Goal: Book appointment/travel/reservation

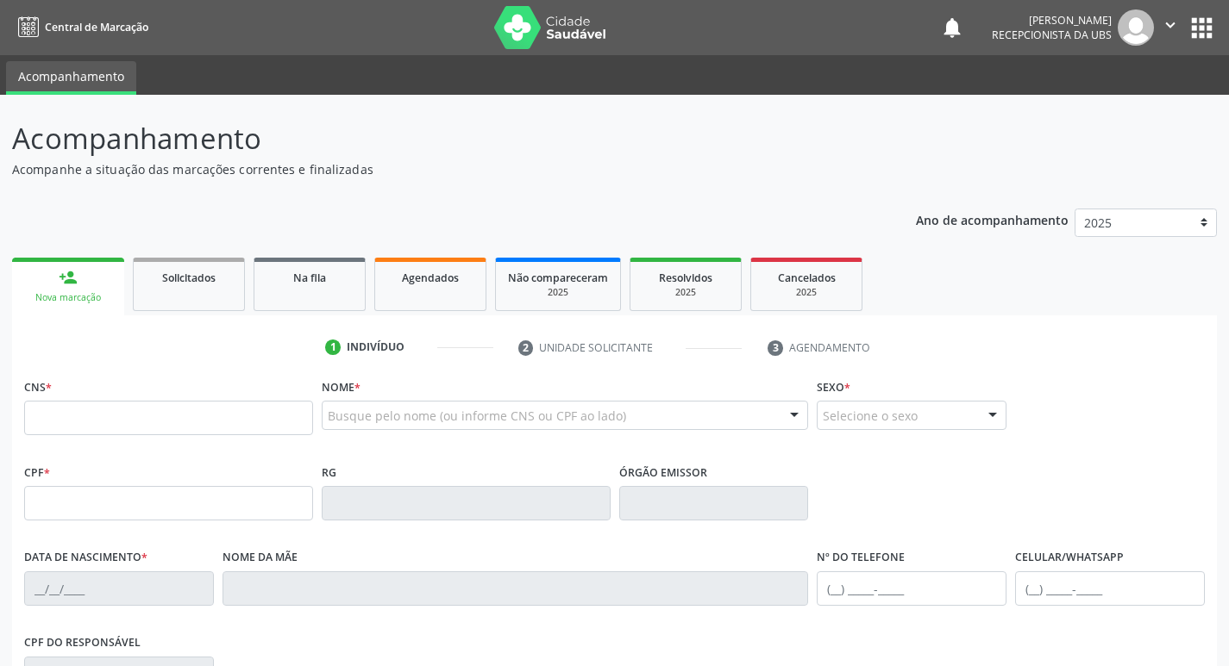
drag, startPoint x: 0, startPoint y: 0, endPoint x: 93, endPoint y: 418, distance: 428.4
click at [93, 418] on input "text" at bounding box center [168, 418] width 289 height 34
type input "701 8072 6470 9170"
type input "005.692.814-90"
type input "[DATE]"
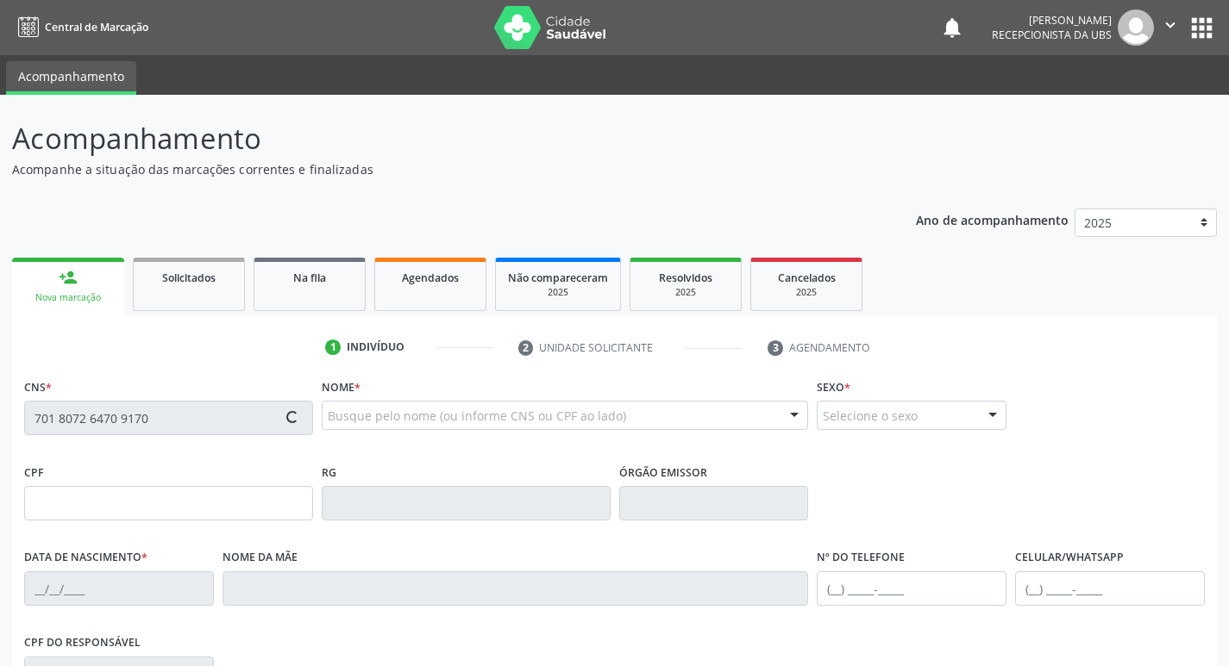
type input "[PERSON_NAME] Faria"
type input "[PHONE_NUMBER]"
type input "520"
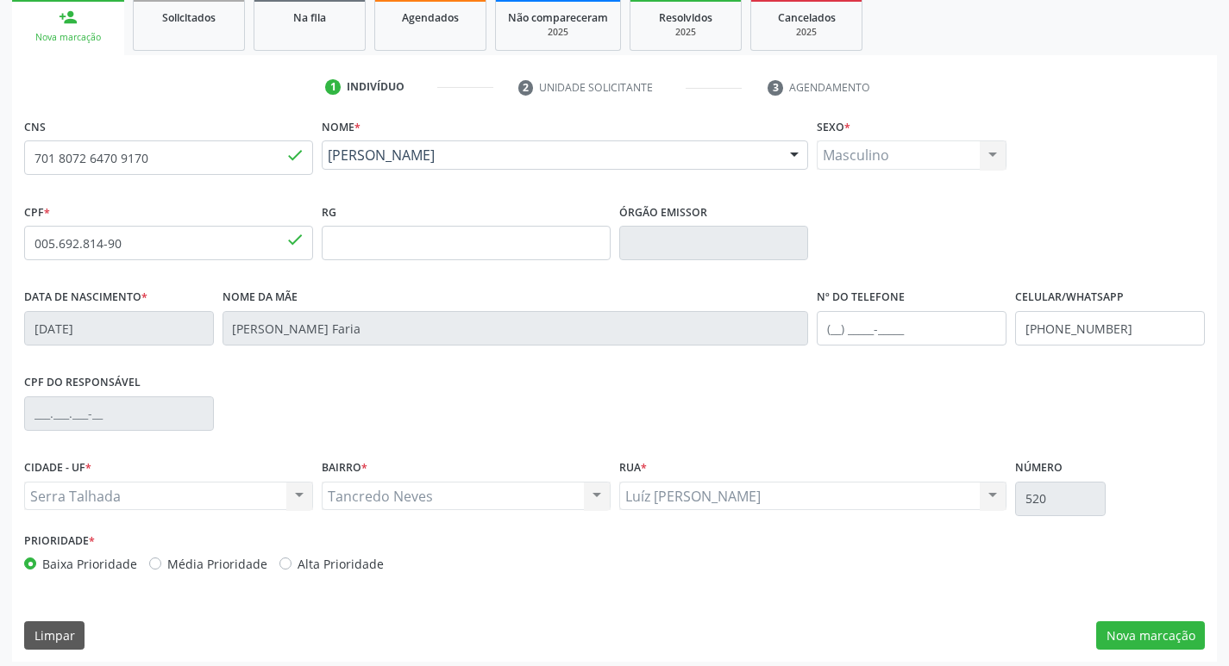
scroll to position [268, 0]
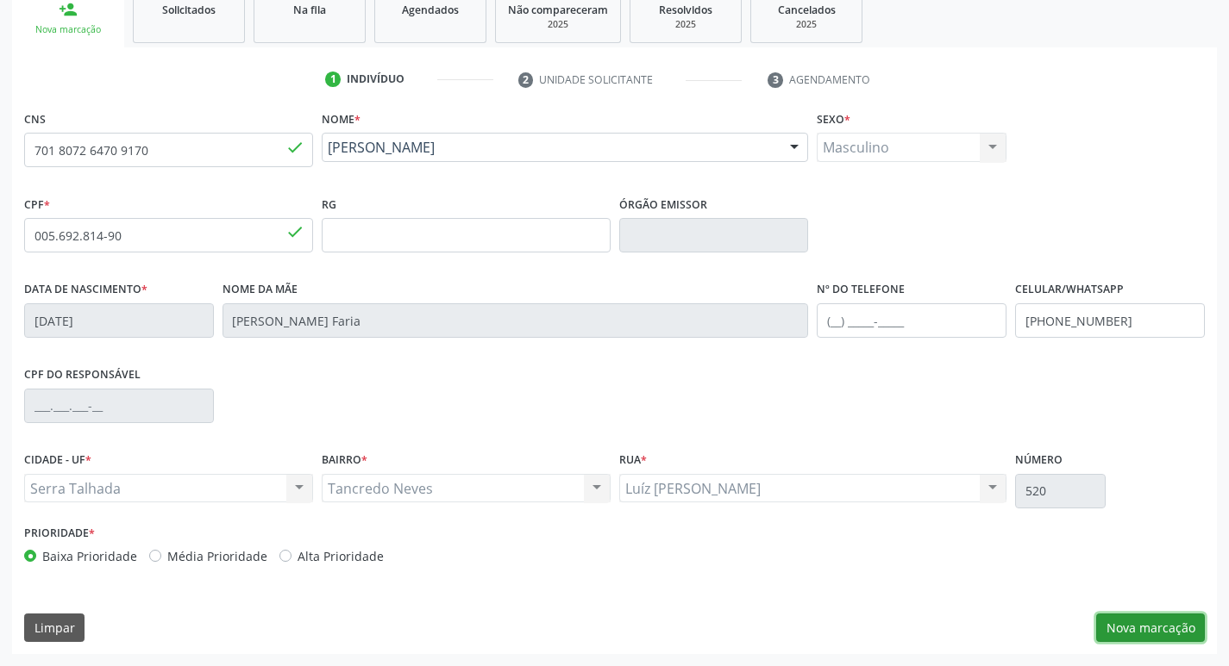
click at [1134, 627] on button "Nova marcação" at bounding box center [1150, 628] width 109 height 29
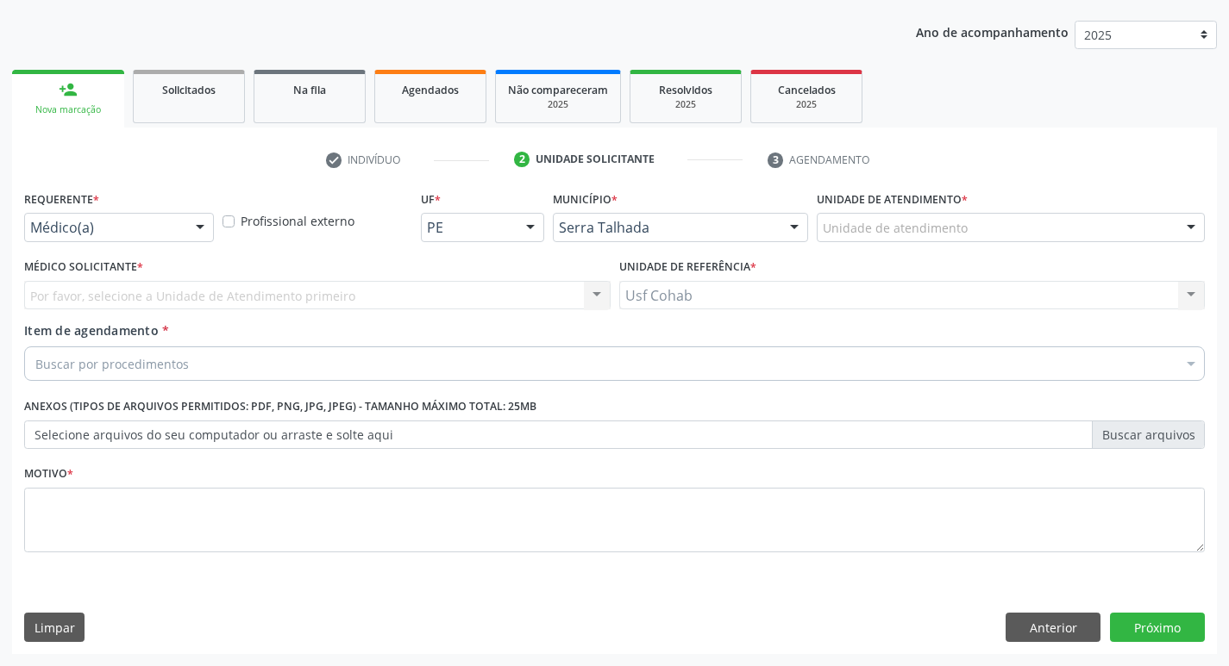
scroll to position [188, 0]
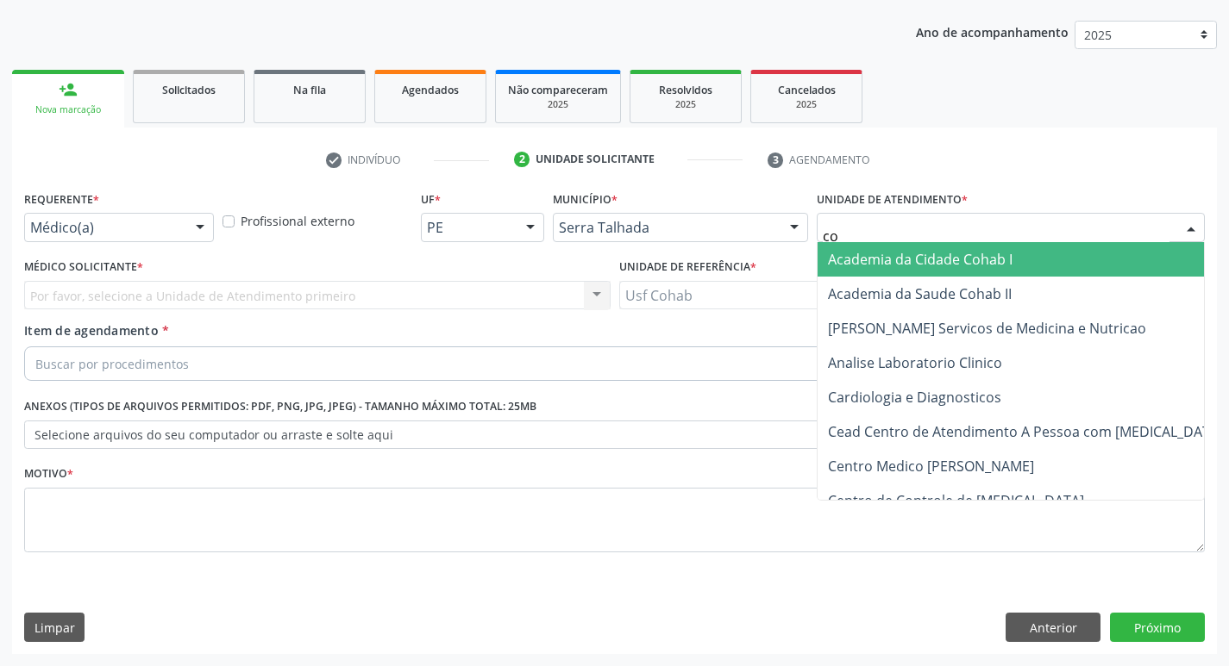
type input "coh"
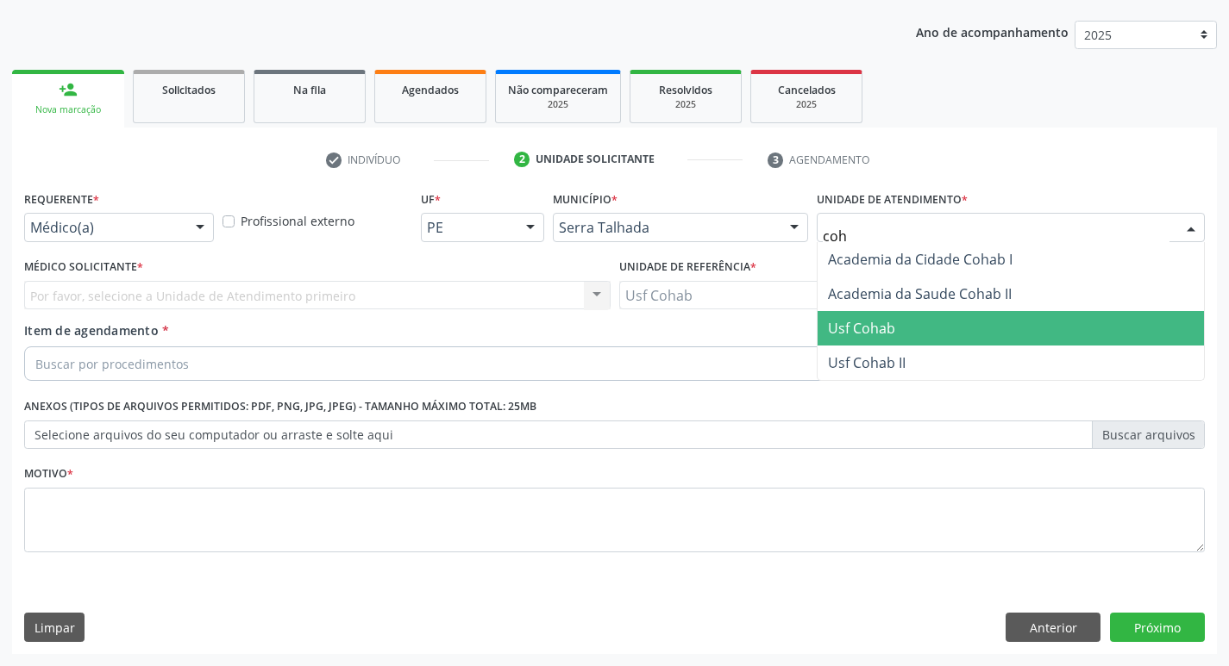
click at [873, 323] on span "Usf Cohab" at bounding box center [861, 328] width 67 height 19
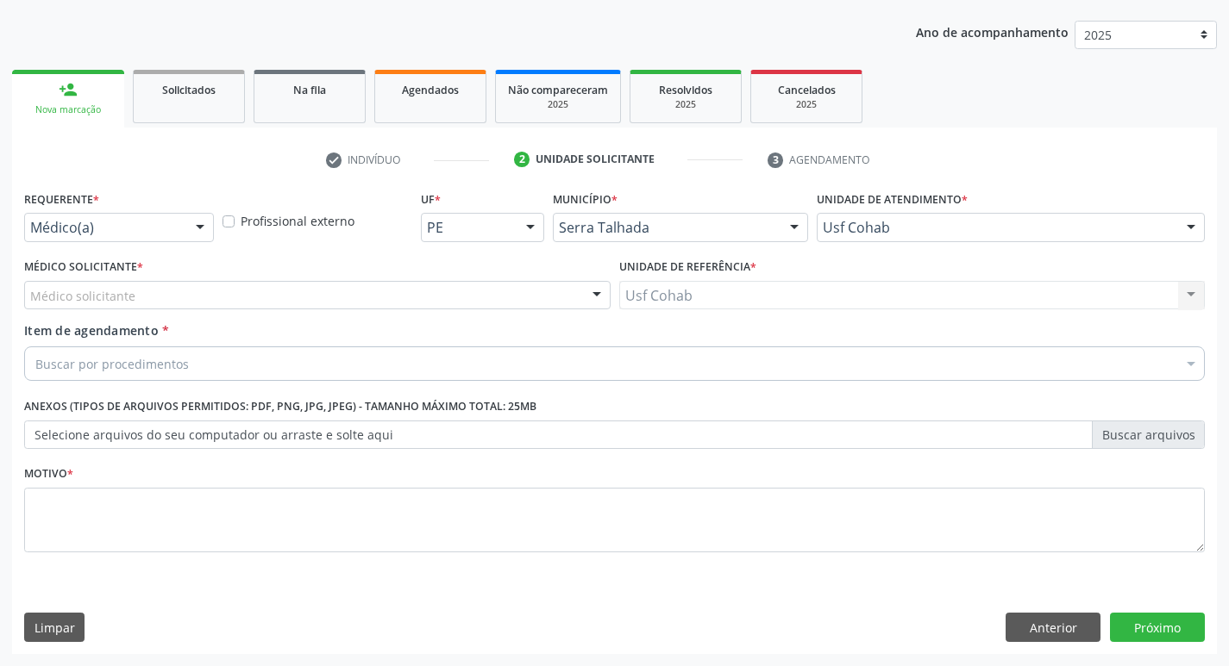
click at [462, 292] on div "Médico solicitante" at bounding box center [317, 295] width 586 height 29
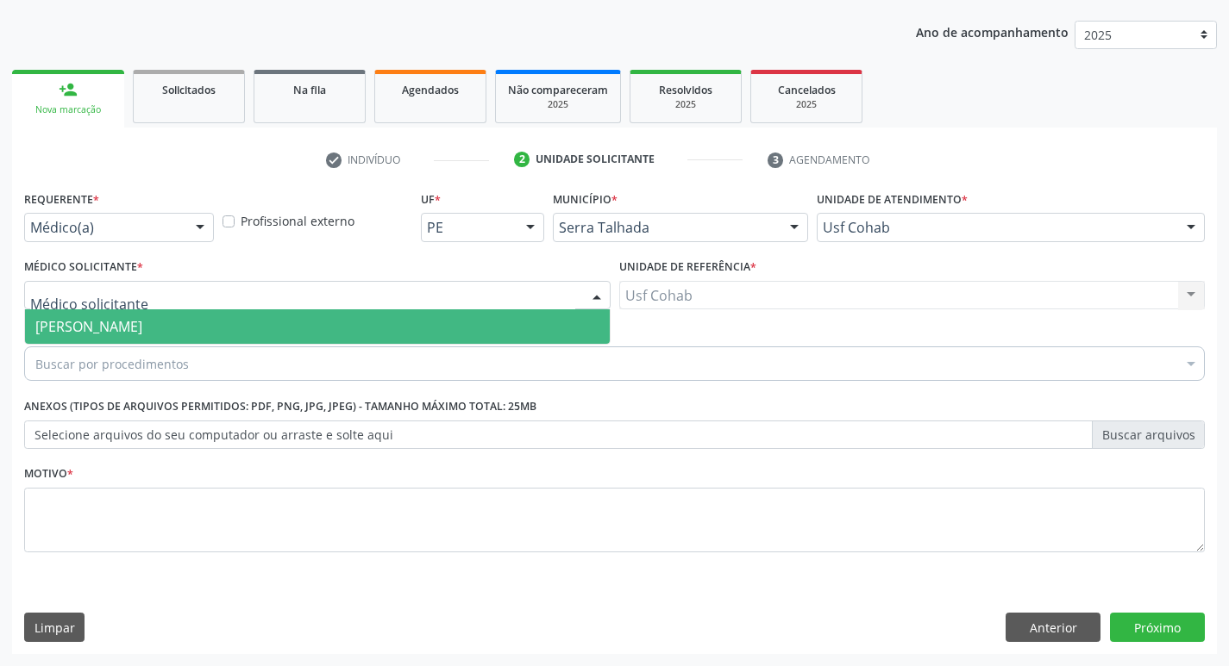
click at [460, 322] on span "[PERSON_NAME]" at bounding box center [317, 327] width 585 height 34
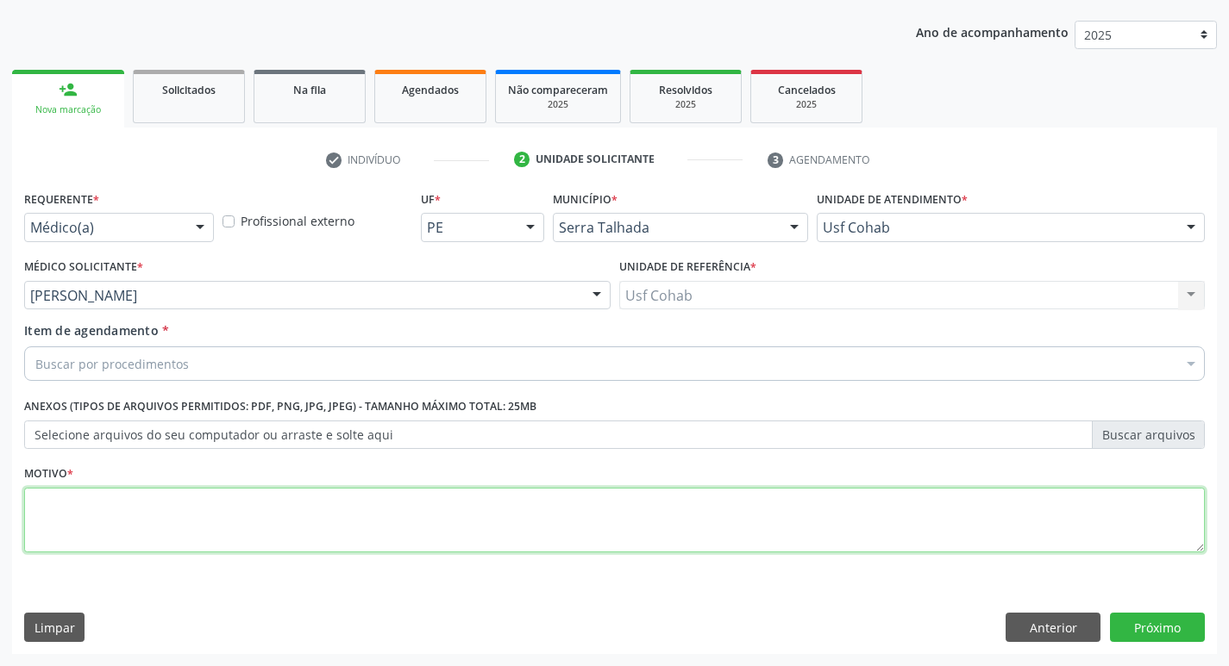
click at [365, 492] on textarea at bounding box center [614, 521] width 1180 height 66
type textarea "-"
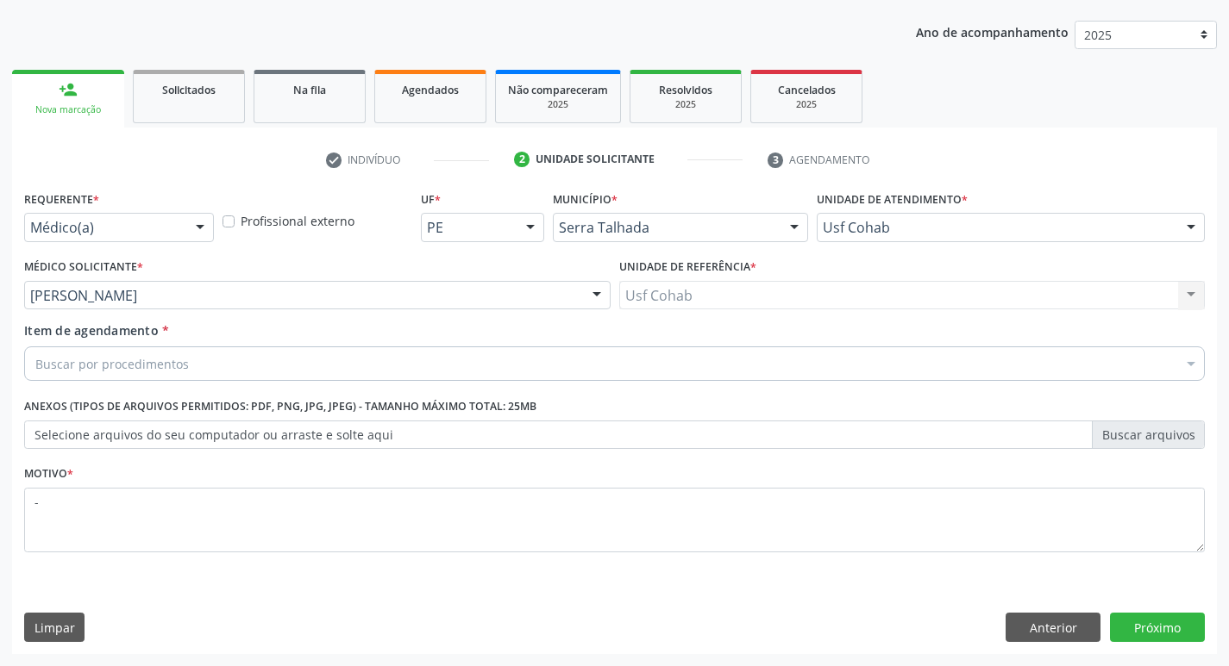
click at [348, 378] on div "Buscar por procedimentos" at bounding box center [614, 364] width 1180 height 34
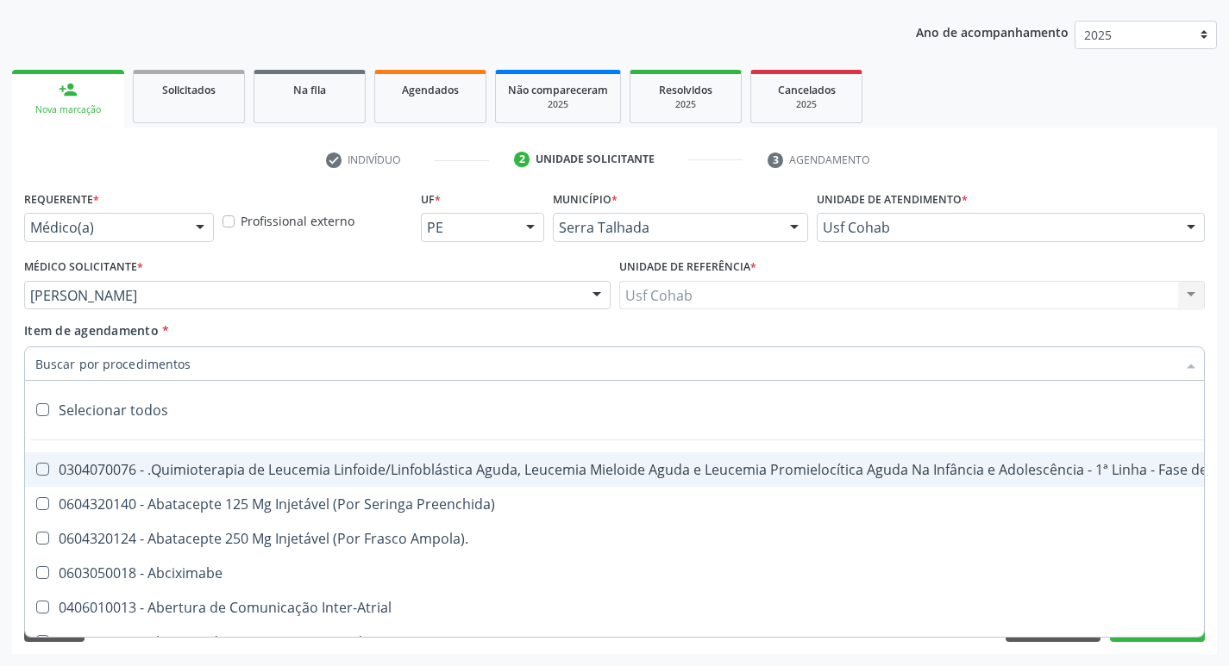
click at [354, 376] on input "Item de agendamento *" at bounding box center [605, 364] width 1141 height 34
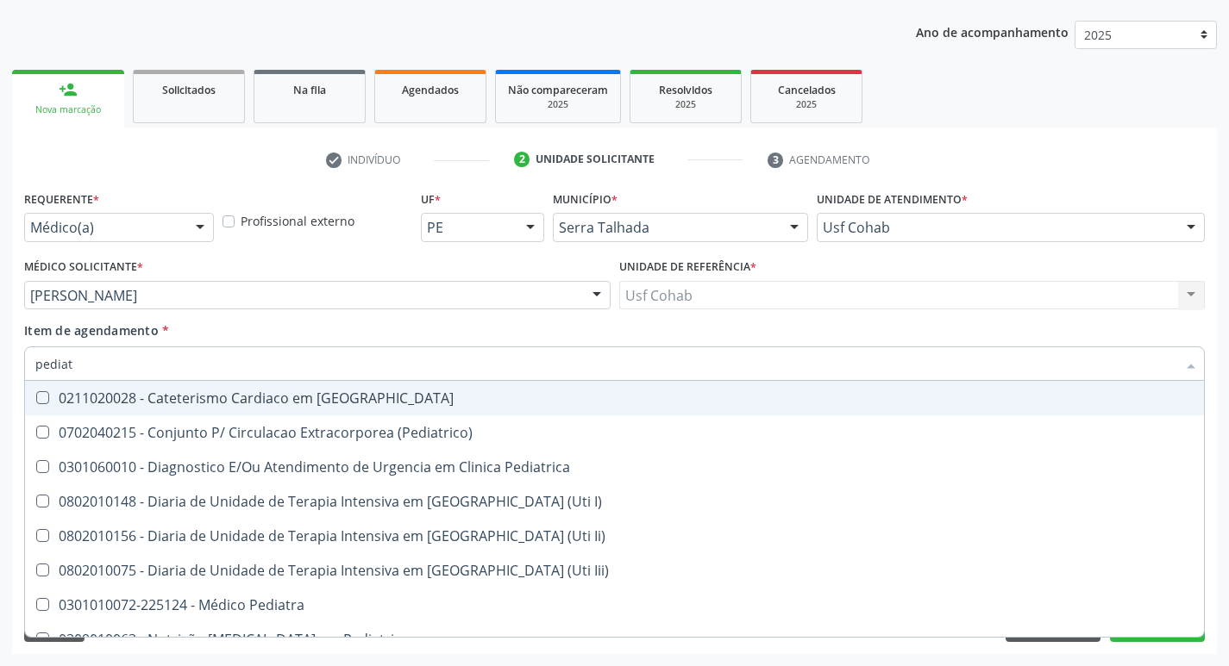
type input "pediatr"
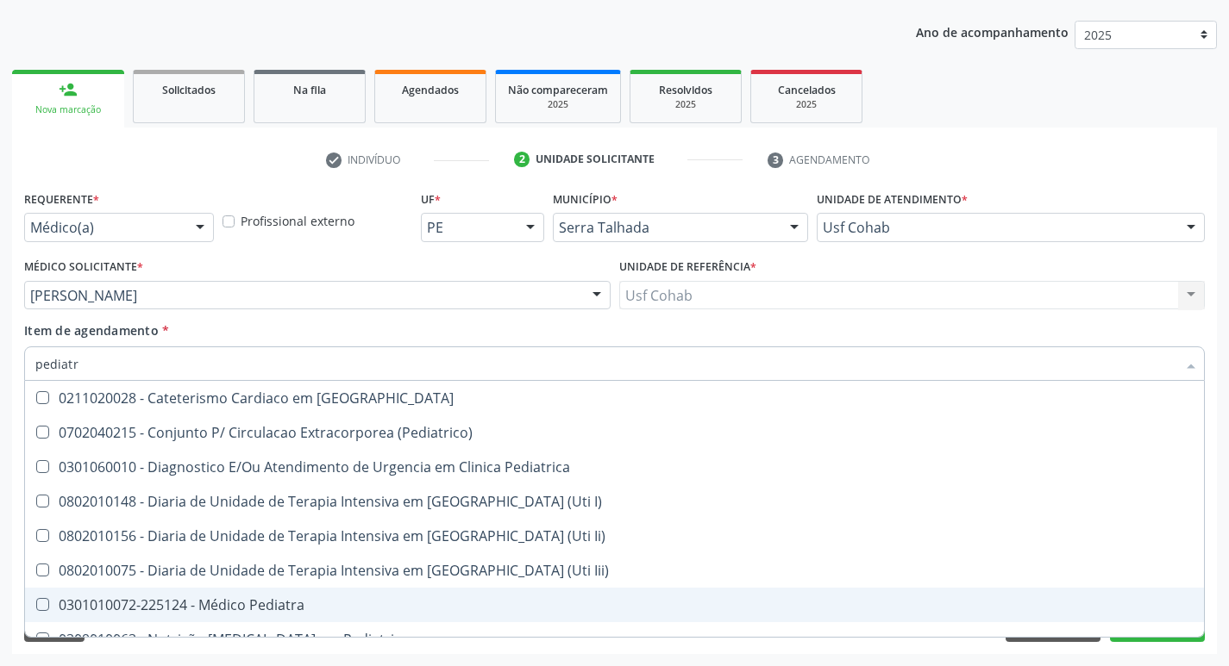
click at [398, 603] on div "0301010072-225124 - Médico Pediatra" at bounding box center [614, 605] width 1158 height 14
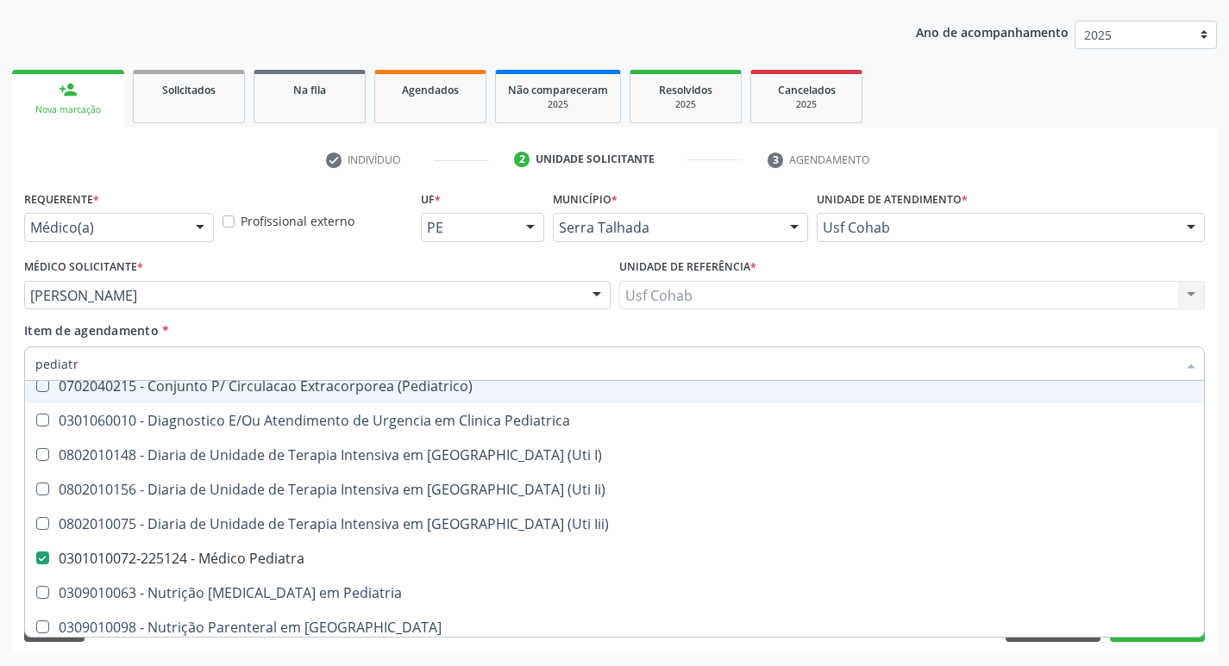
scroll to position [89, 0]
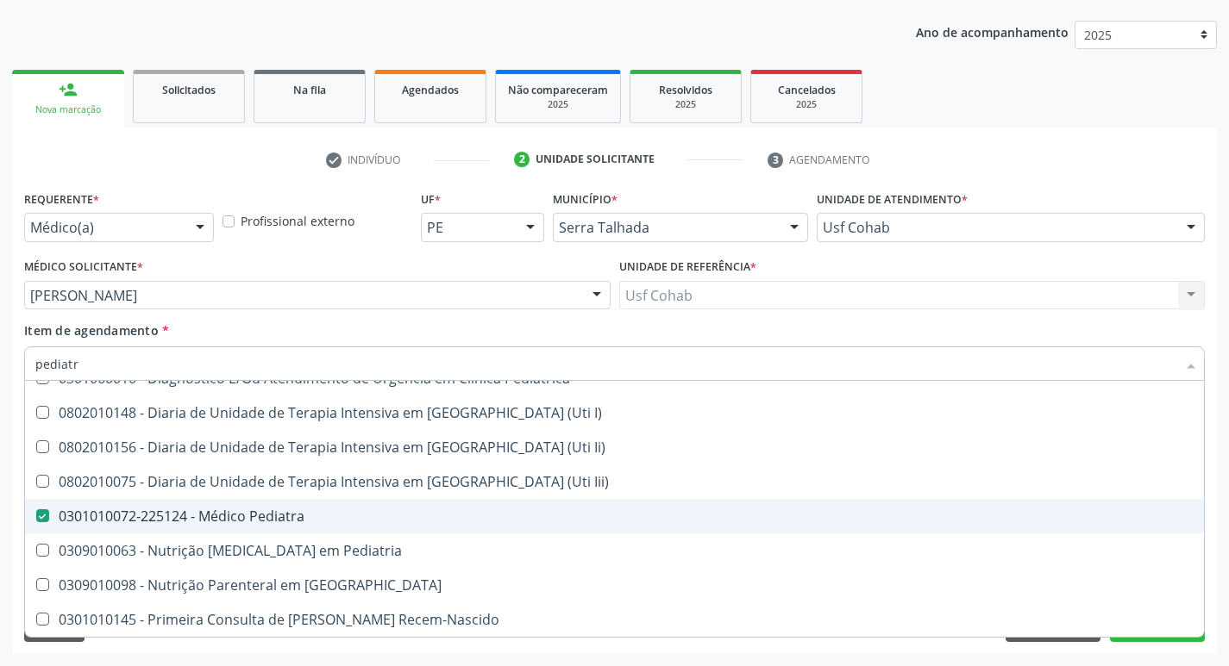
click at [311, 517] on div "0301010072-225124 - Médico Pediatra" at bounding box center [614, 517] width 1158 height 14
checkbox Pediatra "true"
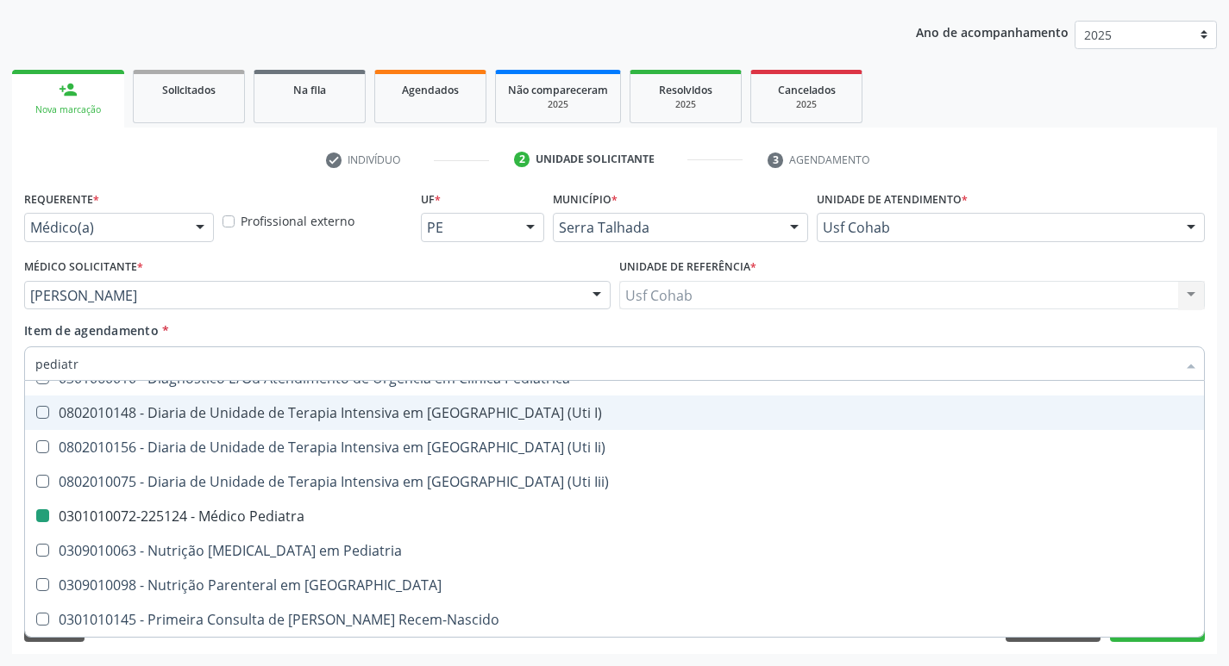
click at [940, 320] on div "Unidade de referência * Usf Cohab Usf Cohab Nenhum resultado encontrado para: "…" at bounding box center [912, 287] width 595 height 67
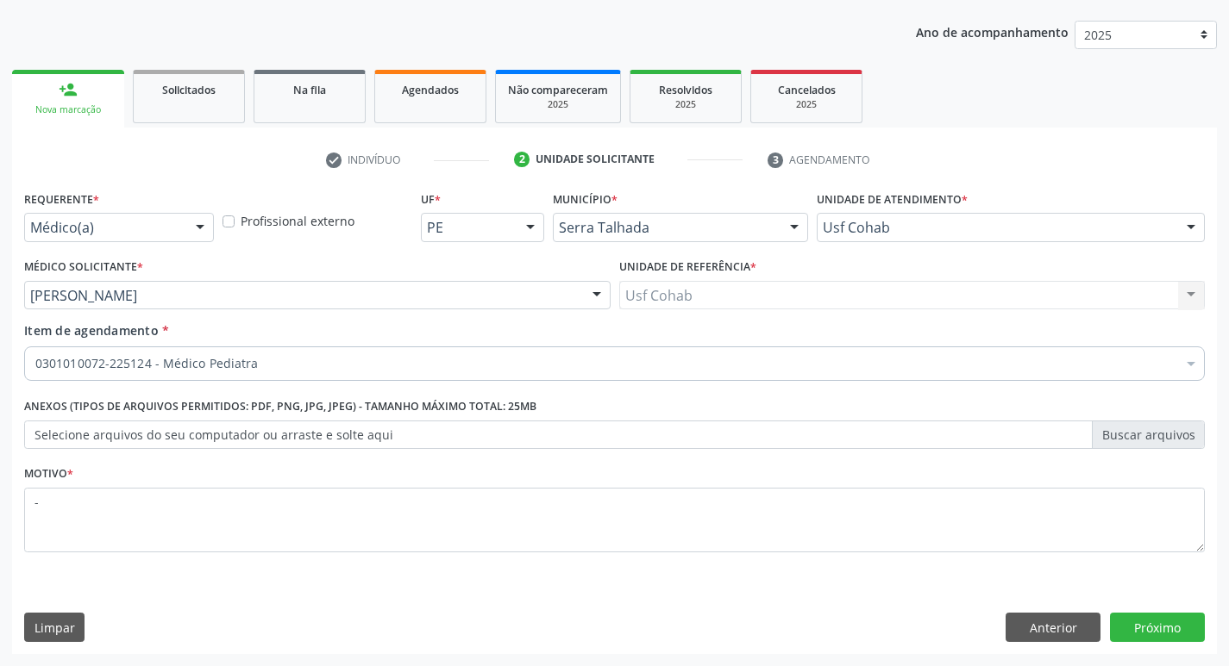
scroll to position [0, 0]
click at [1131, 617] on button "Próximo" at bounding box center [1157, 627] width 95 height 29
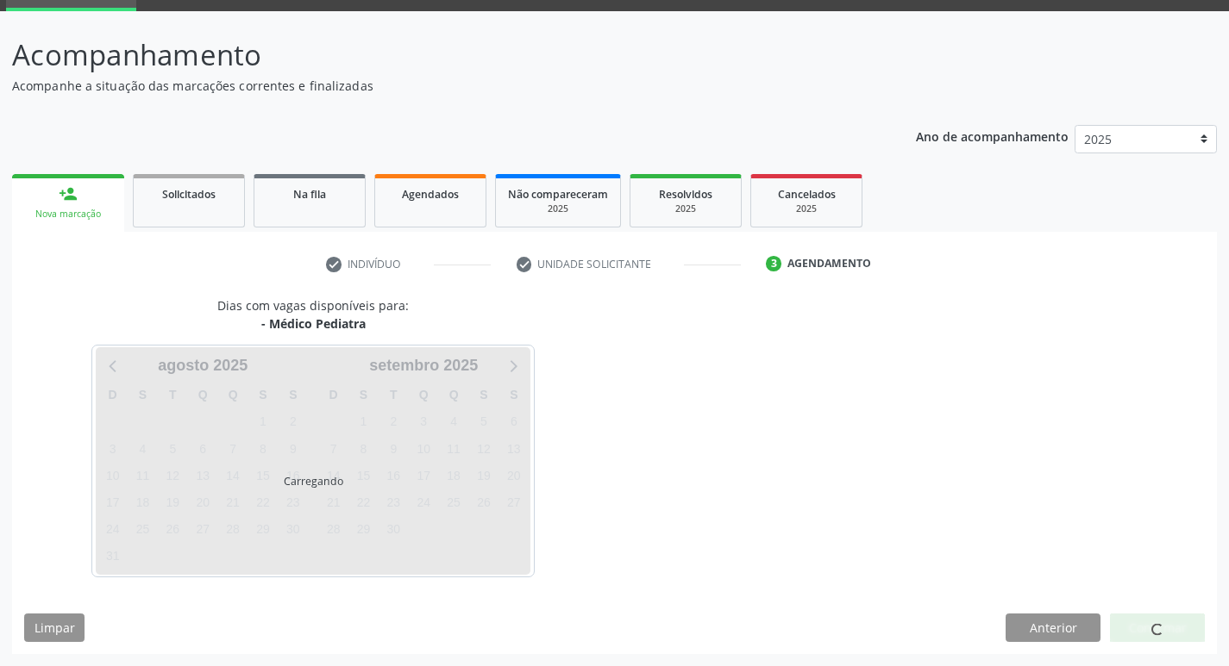
scroll to position [84, 0]
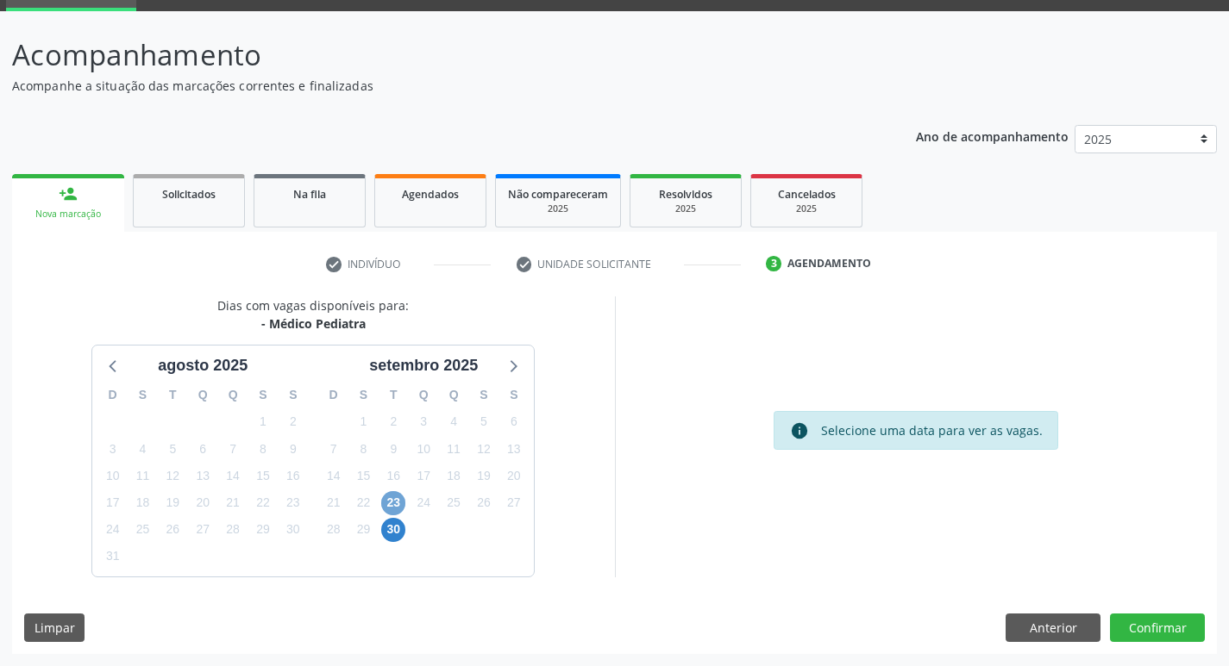
click at [402, 502] on span "23" at bounding box center [393, 503] width 24 height 24
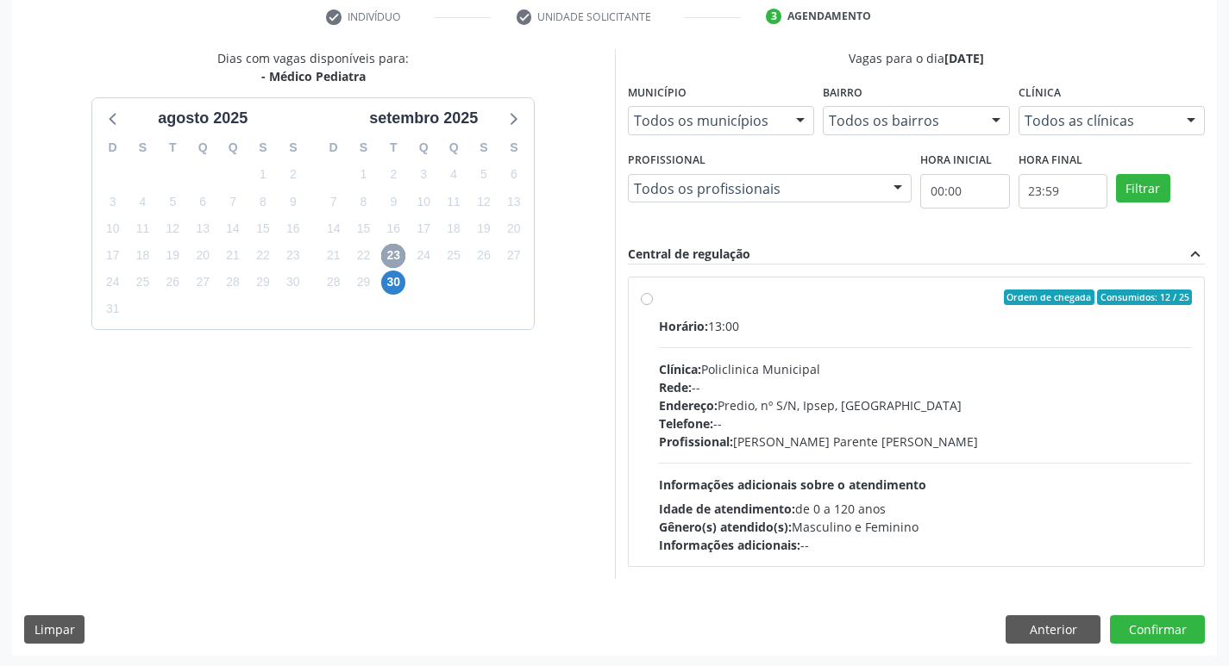
scroll to position [333, 0]
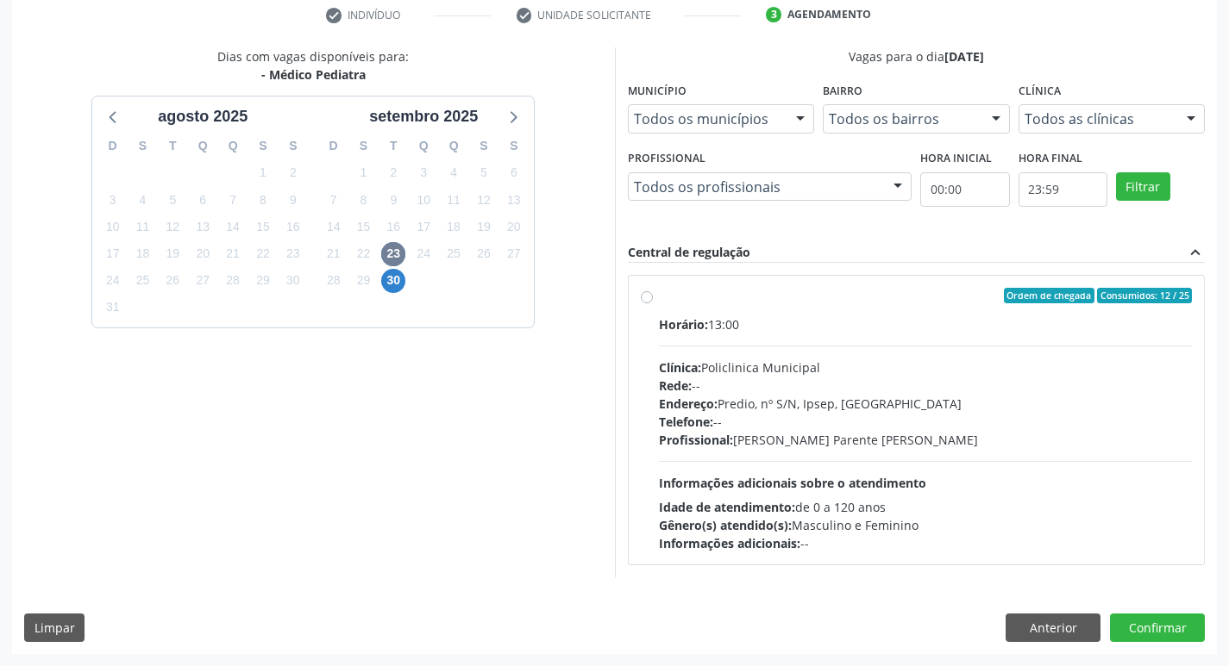
click at [863, 379] on div "Rede: --" at bounding box center [926, 386] width 534 height 18
click at [653, 303] on input "Ordem de chegada Consumidos: 12 / 25 Horário: 13:00 Clínica: Policlinica Munici…" at bounding box center [647, 296] width 12 height 16
radio input "true"
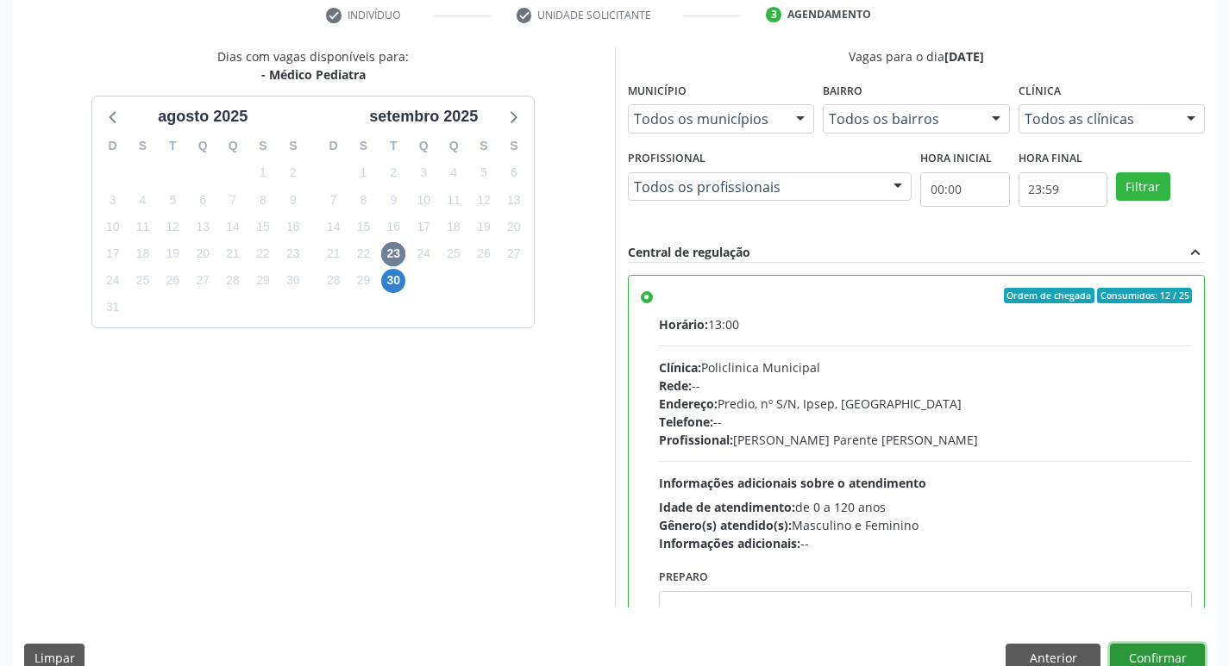
click at [1130, 648] on button "Confirmar" at bounding box center [1157, 658] width 95 height 29
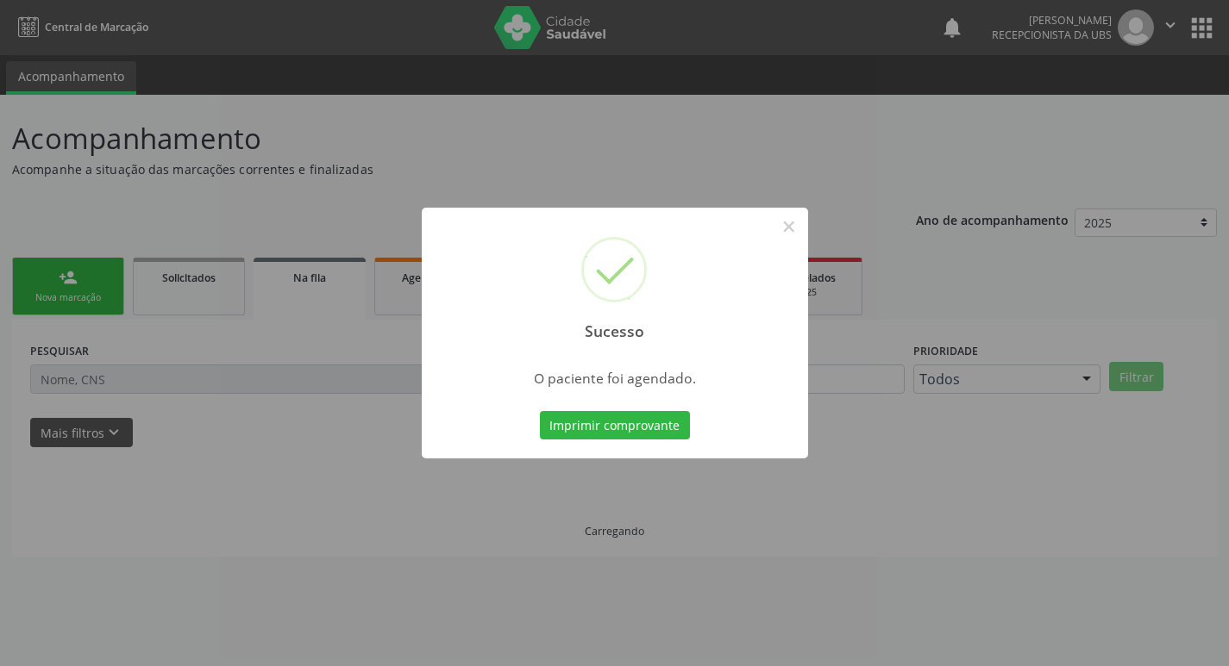
scroll to position [0, 0]
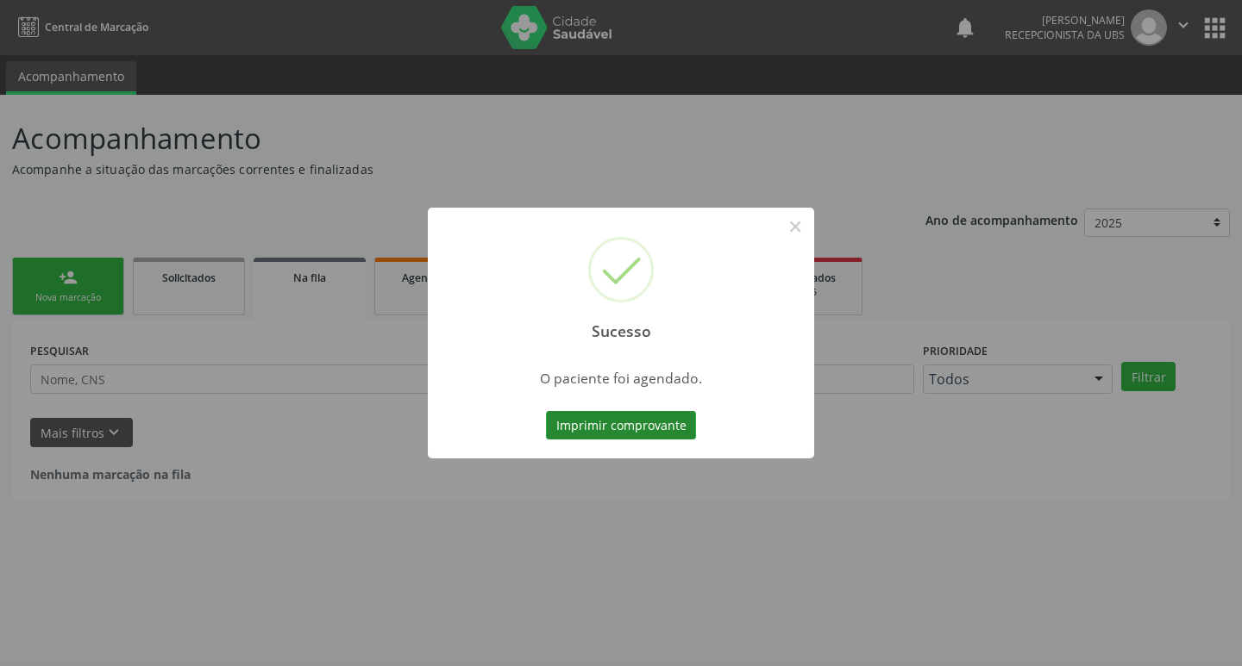
click at [637, 425] on button "Imprimir comprovante" at bounding box center [621, 425] width 150 height 29
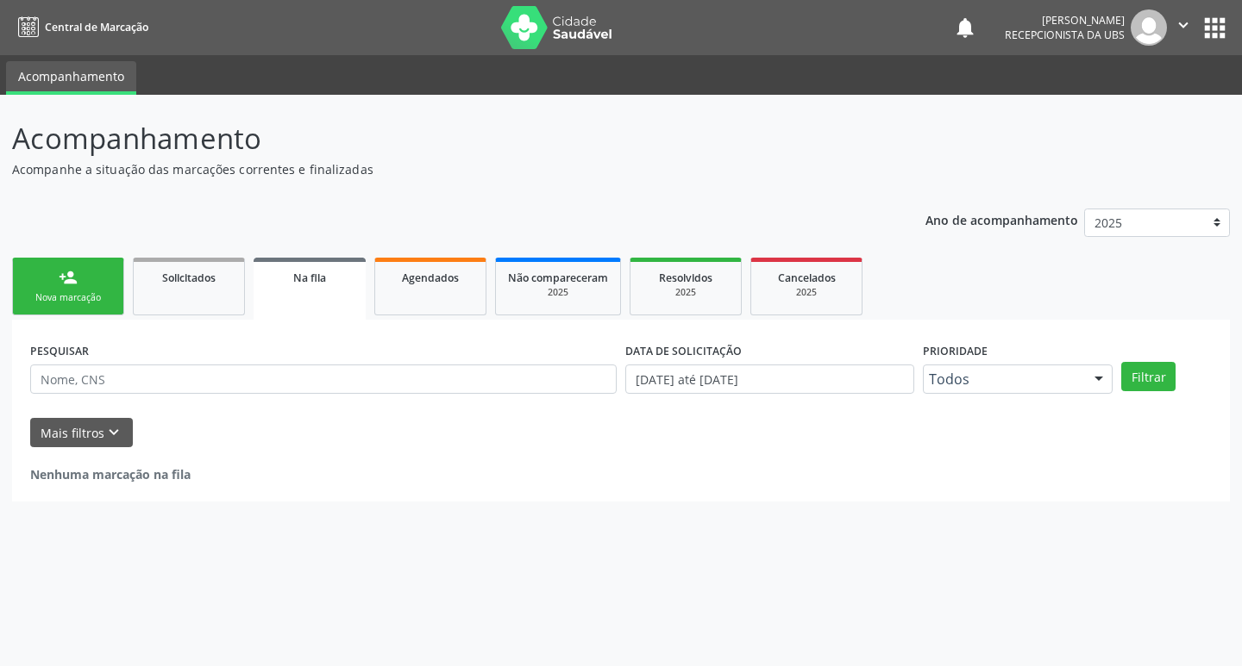
click at [79, 300] on div "Nova marcação" at bounding box center [68, 297] width 86 height 13
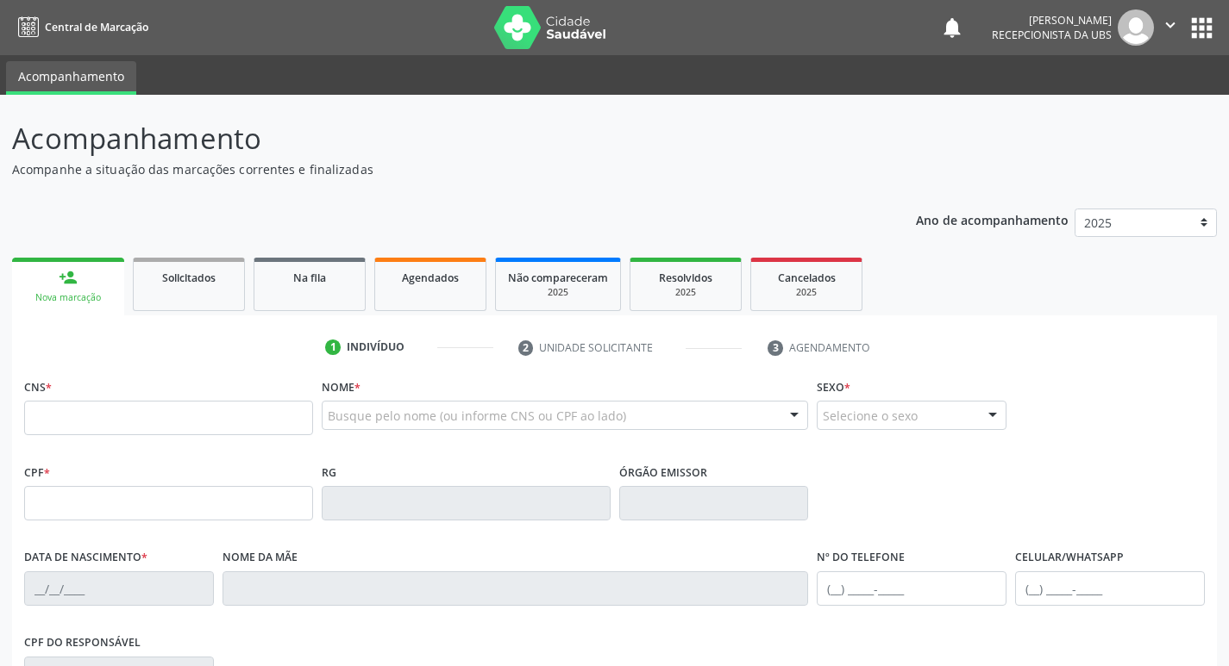
click at [112, 440] on fieldset "CNS *" at bounding box center [168, 410] width 289 height 73
click at [132, 425] on input "text" at bounding box center [168, 418] width 289 height 34
type input "701 8072 6470 9170"
type input "005.692.814-90"
type input "[DATE]"
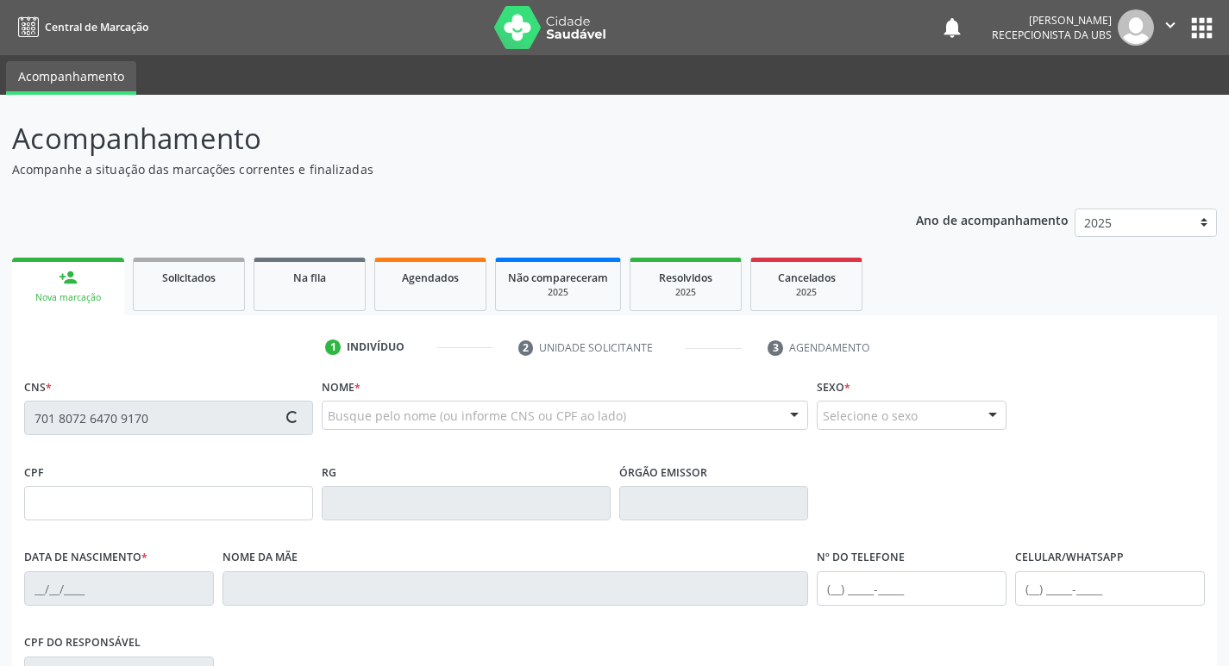
type input "[PERSON_NAME] Faria"
type input "[PHONE_NUMBER]"
type input "520"
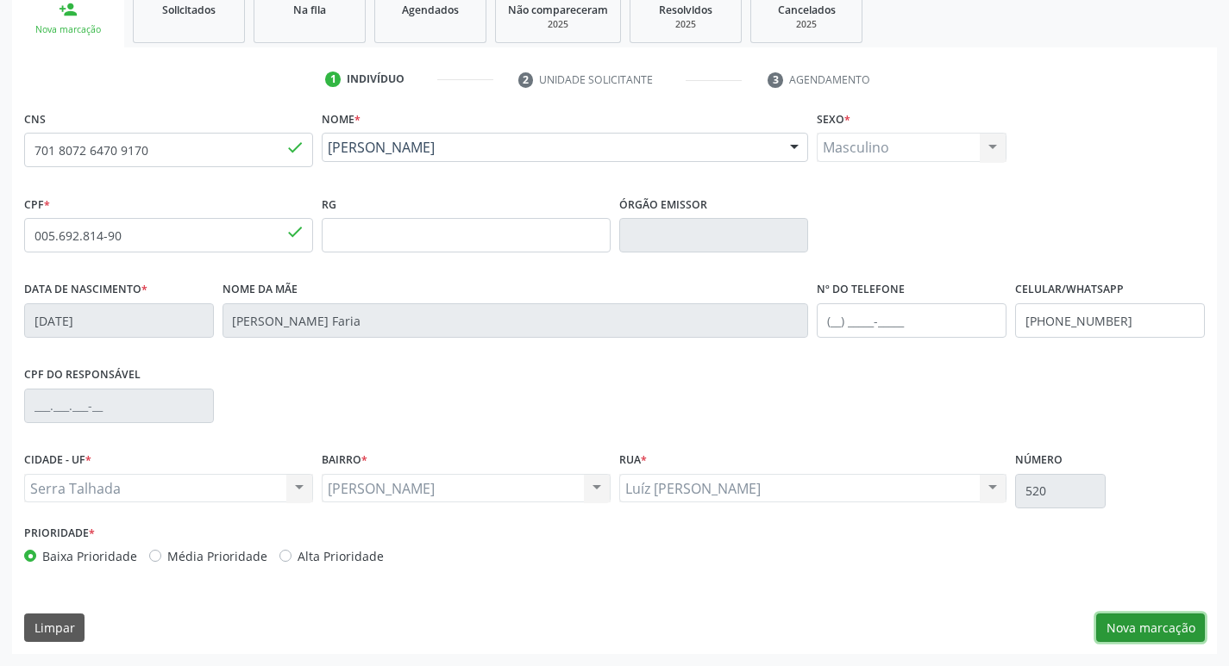
click at [1108, 623] on button "Nova marcação" at bounding box center [1150, 628] width 109 height 29
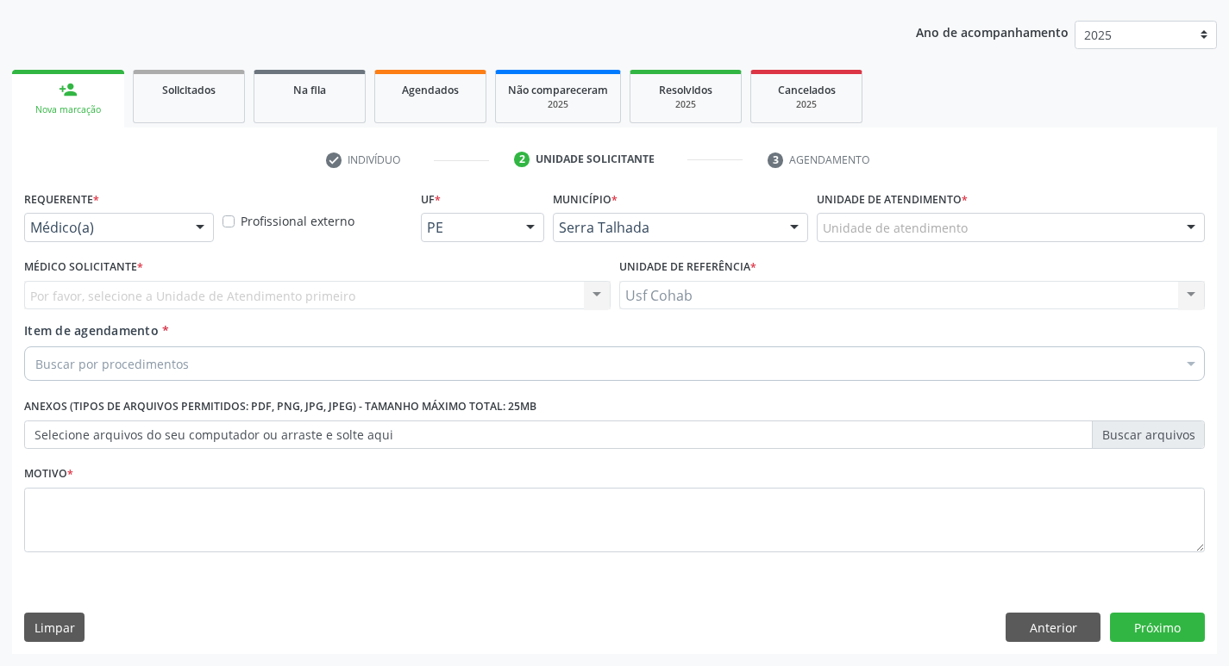
click at [941, 240] on div "Unidade de atendimento" at bounding box center [1010, 227] width 388 height 29
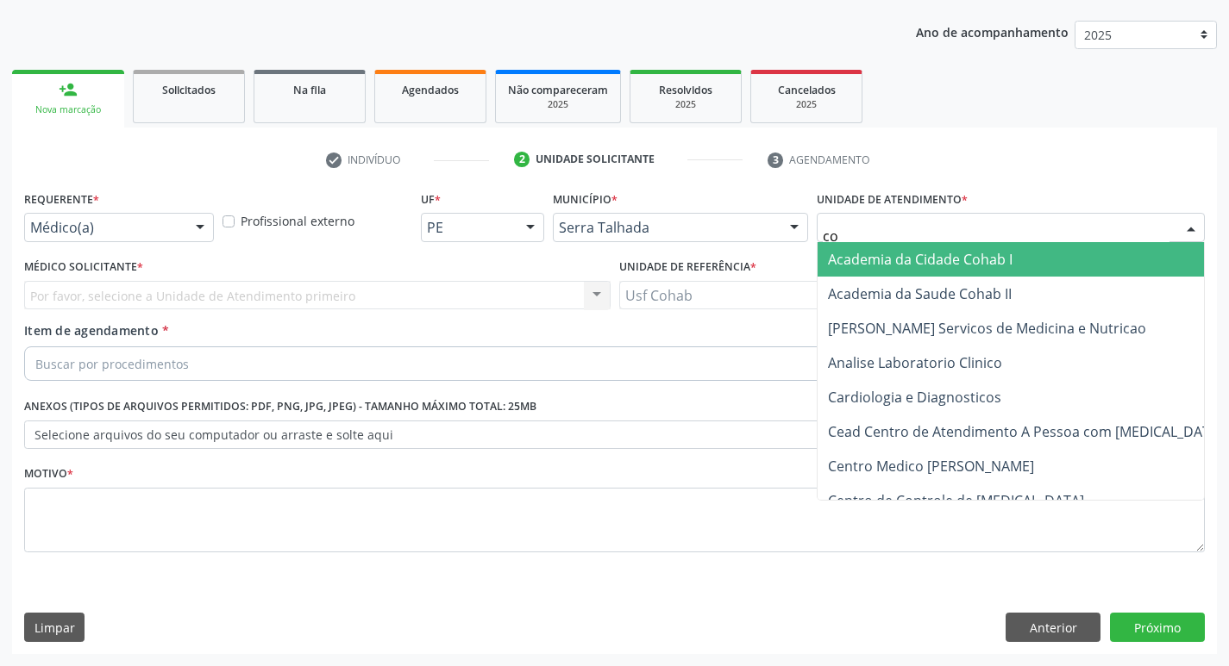
type input "coh"
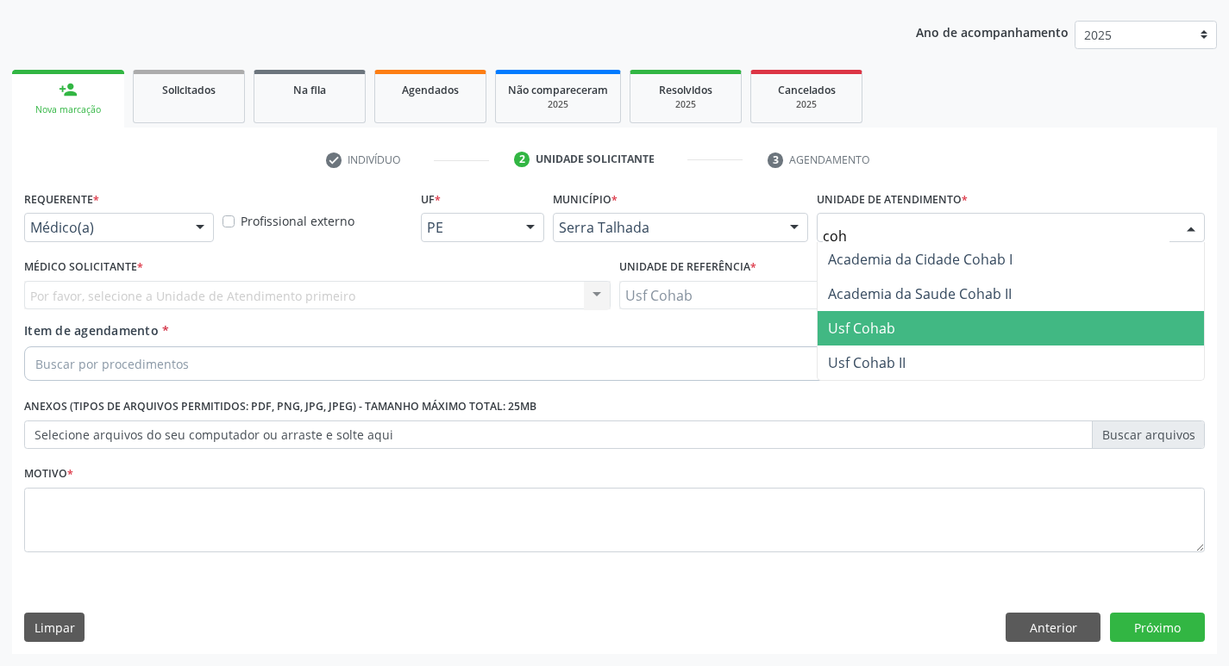
click at [919, 316] on span "Usf Cohab" at bounding box center [1010, 328] width 386 height 34
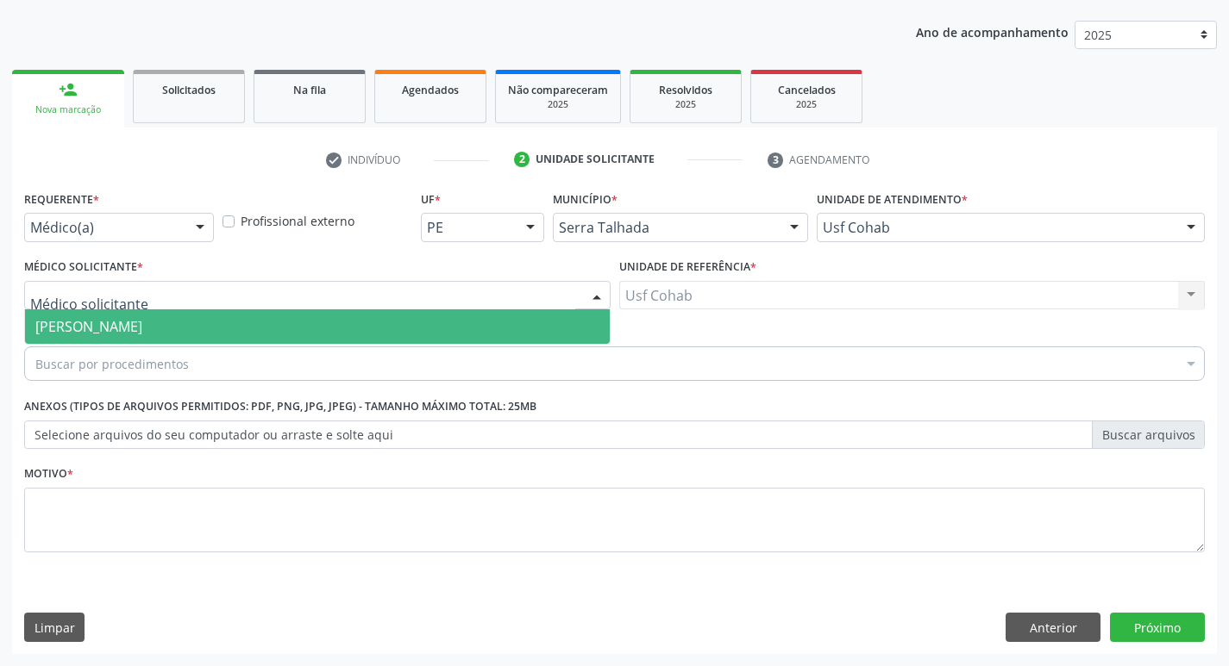
click at [505, 303] on div at bounding box center [317, 295] width 586 height 29
click at [504, 327] on span "[PERSON_NAME]" at bounding box center [317, 327] width 585 height 34
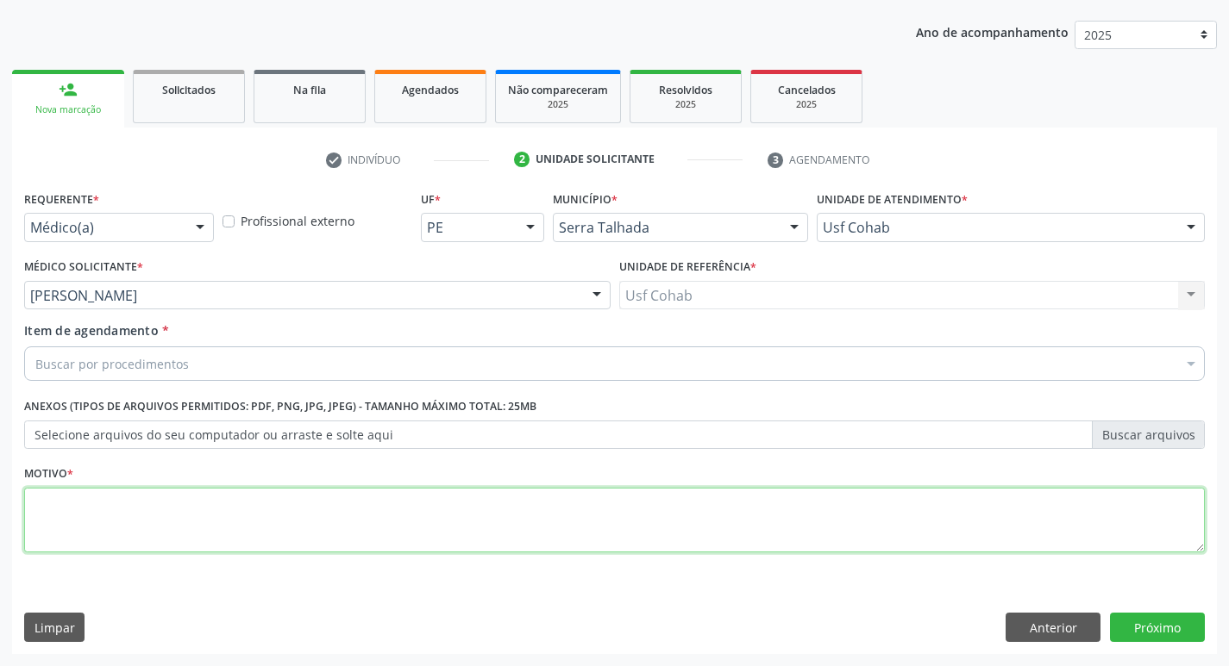
click at [329, 529] on textarea at bounding box center [614, 521] width 1180 height 66
type textarea "-"
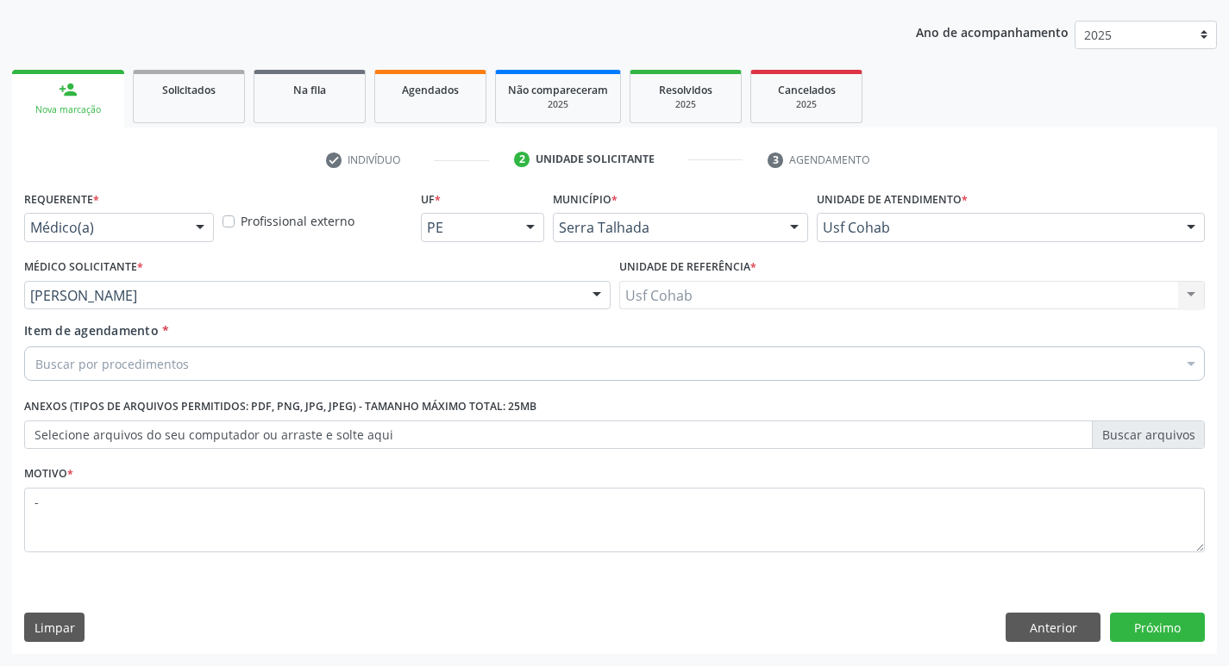
click at [310, 361] on div "Buscar por procedimentos" at bounding box center [614, 364] width 1180 height 34
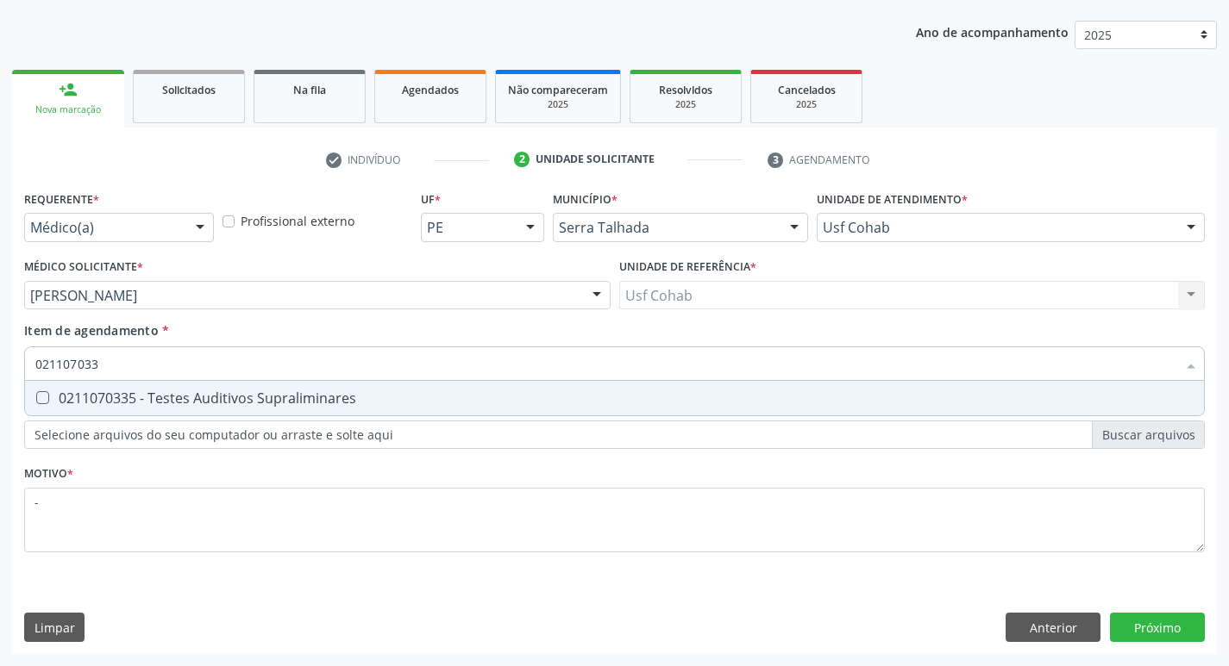
type input "0211070335"
click at [318, 404] on div "0211070335 - Testes Auditivos Supraliminares" at bounding box center [614, 398] width 1158 height 14
checkbox Supraliminares "true"
click at [1186, 623] on div "Requerente * Médico(a) Médico(a) Enfermeiro(a) Paciente Nenhum resultado encont…" at bounding box center [614, 420] width 1204 height 468
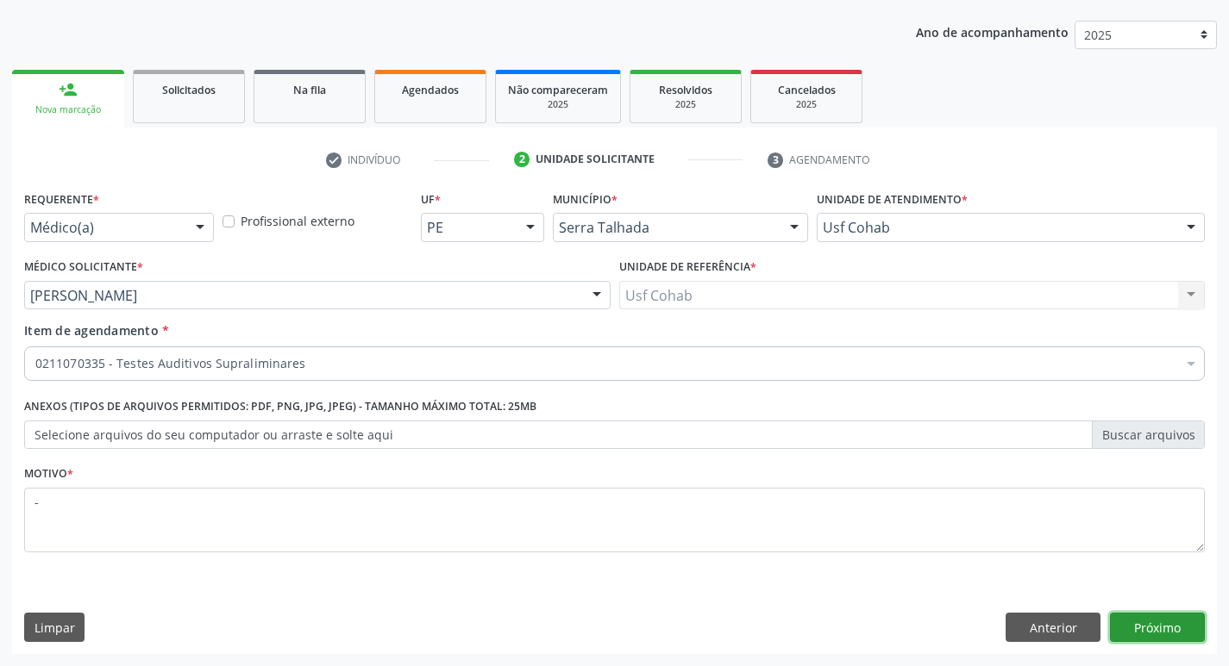
click at [1155, 629] on button "Próximo" at bounding box center [1157, 627] width 95 height 29
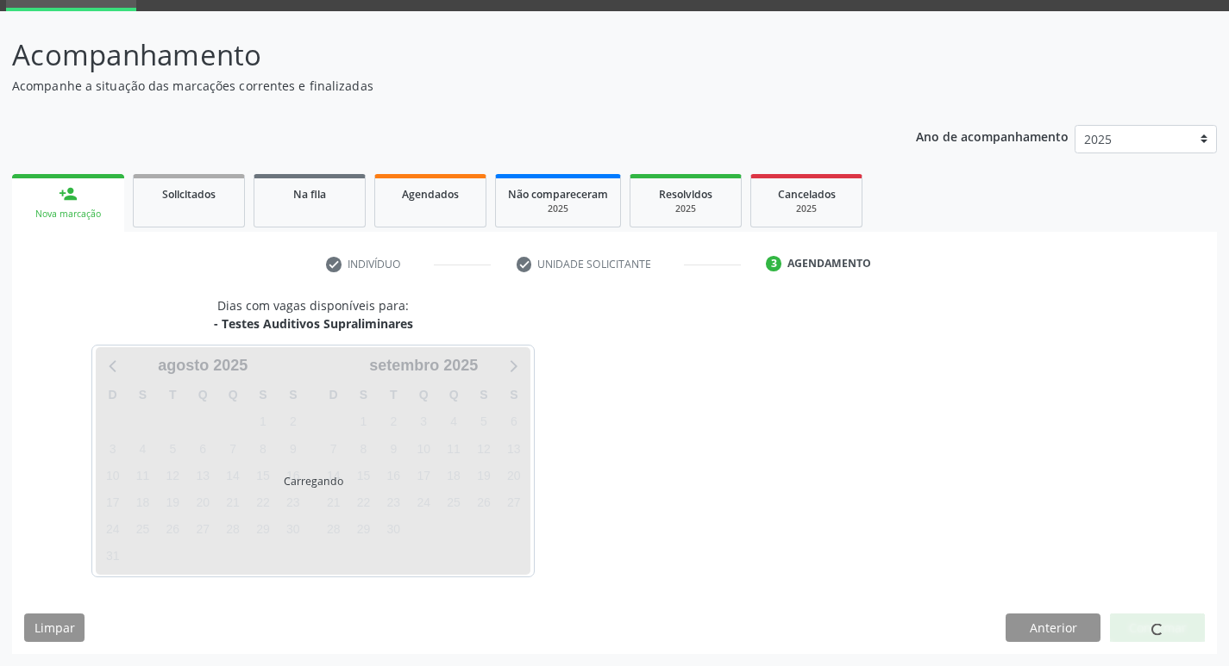
scroll to position [84, 0]
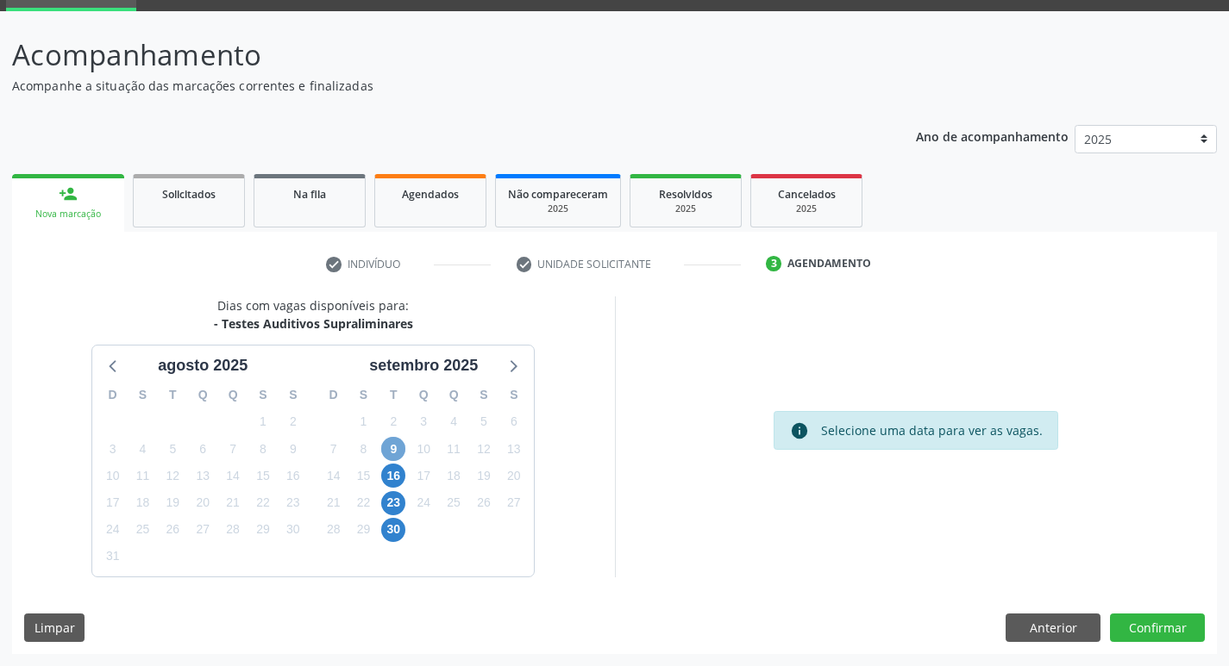
click at [385, 452] on span "9" at bounding box center [393, 449] width 24 height 24
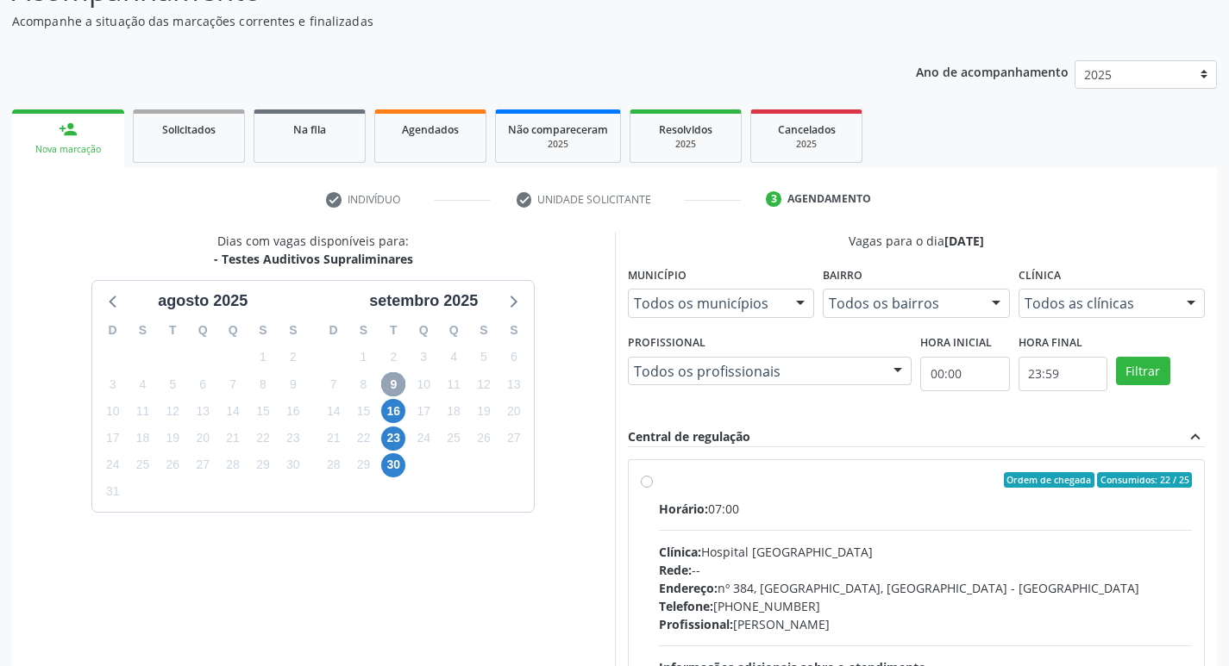
scroll to position [256, 0]
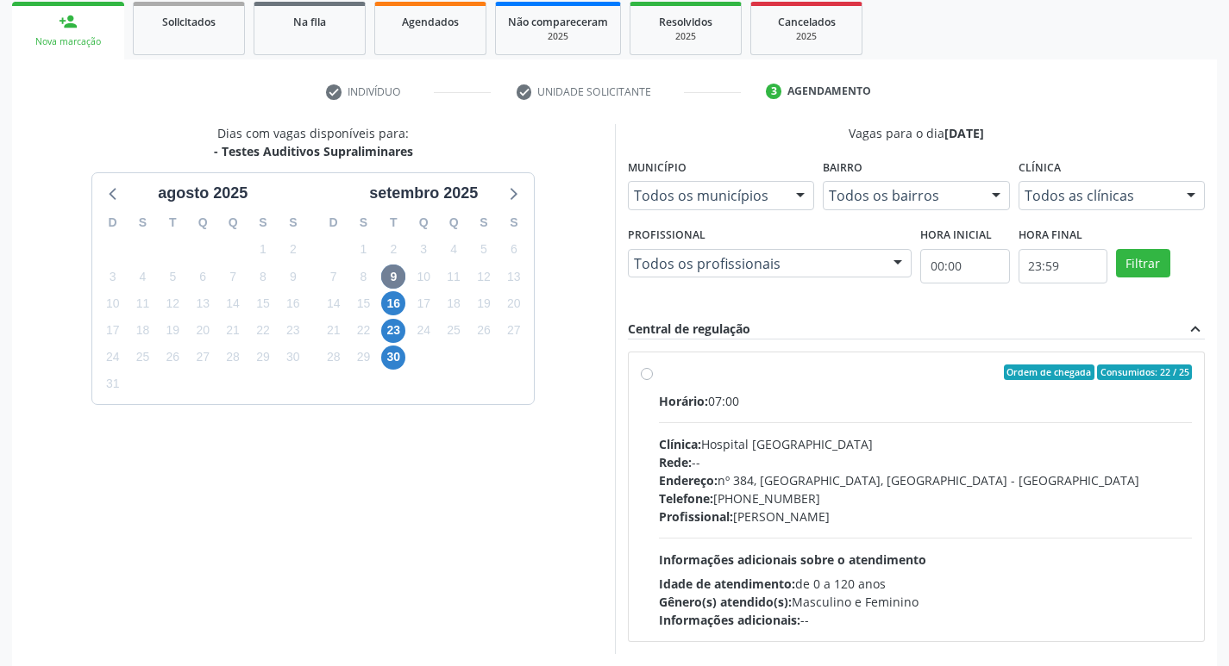
click at [893, 398] on div "Horário: 07:00" at bounding box center [926, 401] width 534 height 18
click at [653, 380] on input "Ordem de chegada Consumidos: 22 / 25 Horário: 07:00 Clínica: Hospital [GEOGRAPH…" at bounding box center [647, 373] width 12 height 16
radio input "true"
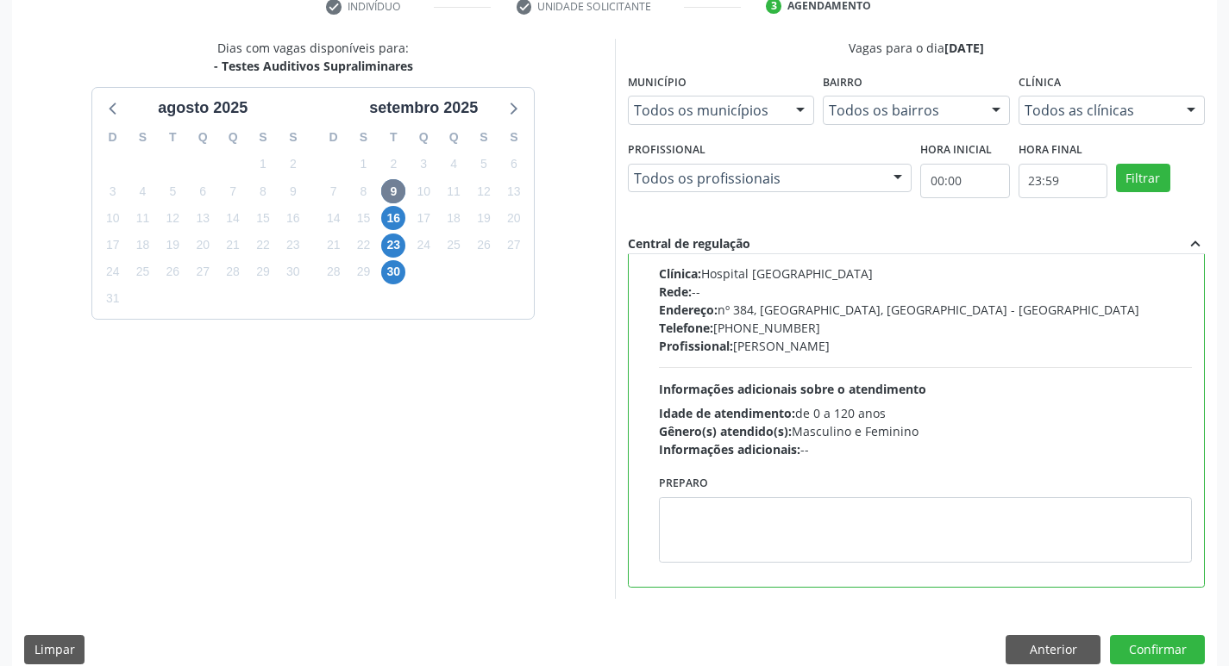
scroll to position [342, 0]
click at [1146, 647] on button "Confirmar" at bounding box center [1157, 649] width 95 height 29
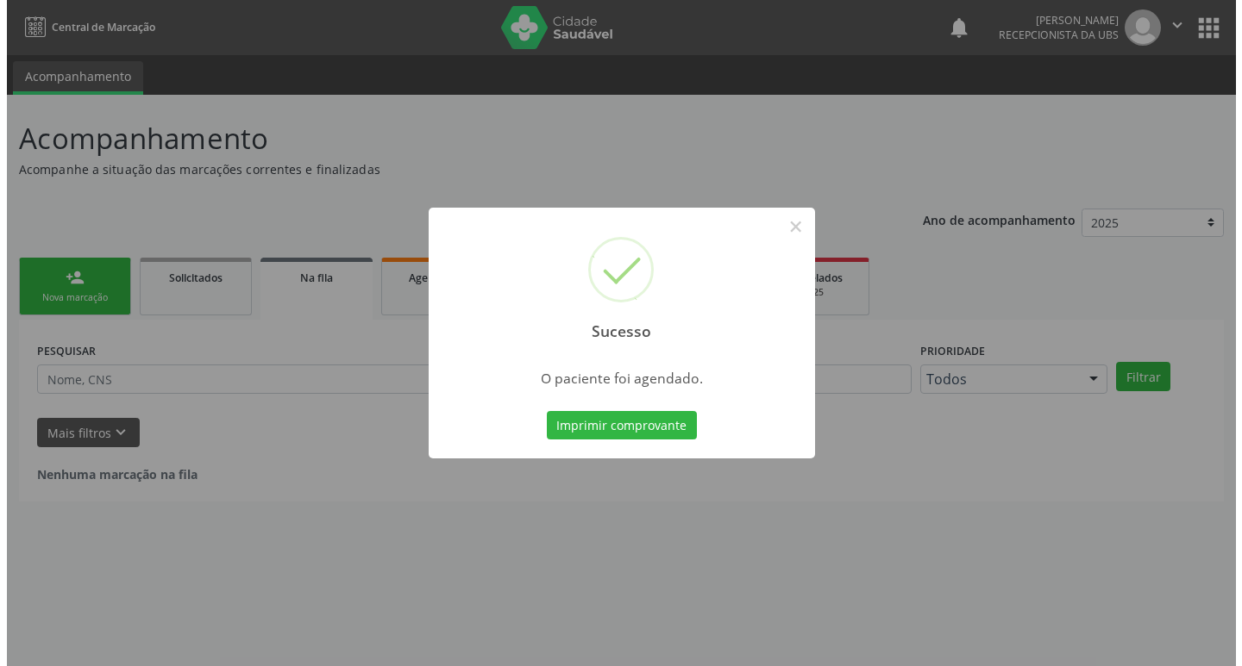
scroll to position [0, 0]
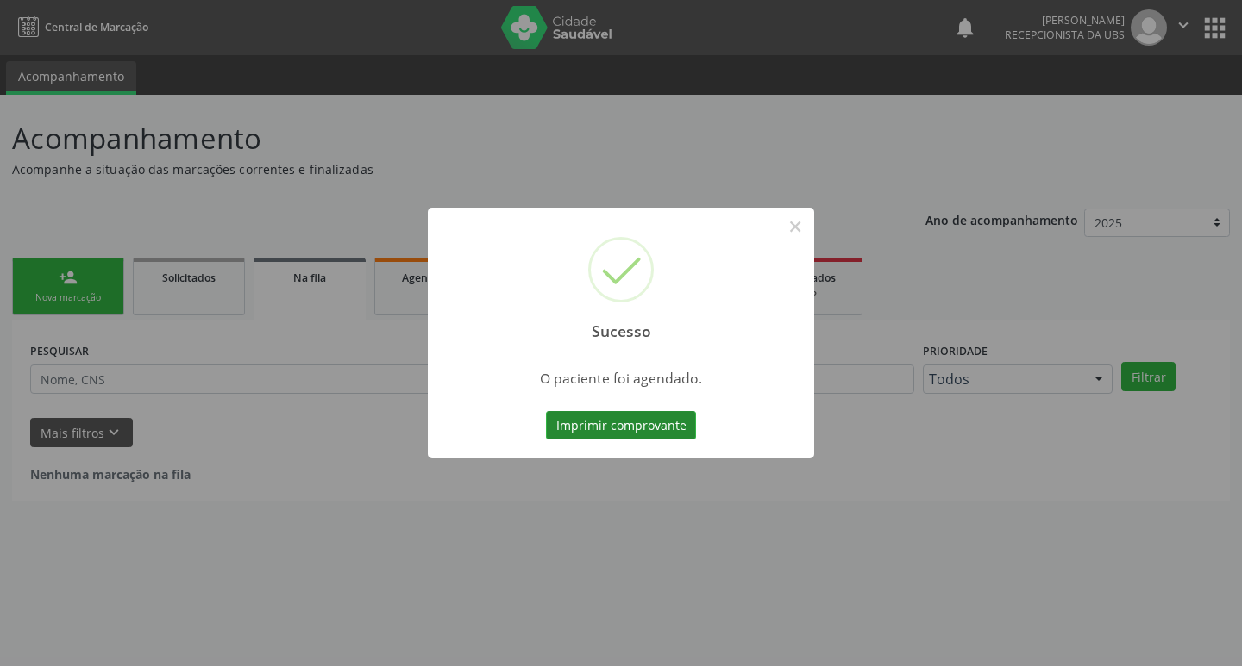
click at [623, 427] on button "Imprimir comprovante" at bounding box center [621, 425] width 150 height 29
